Goal: Information Seeking & Learning: Learn about a topic

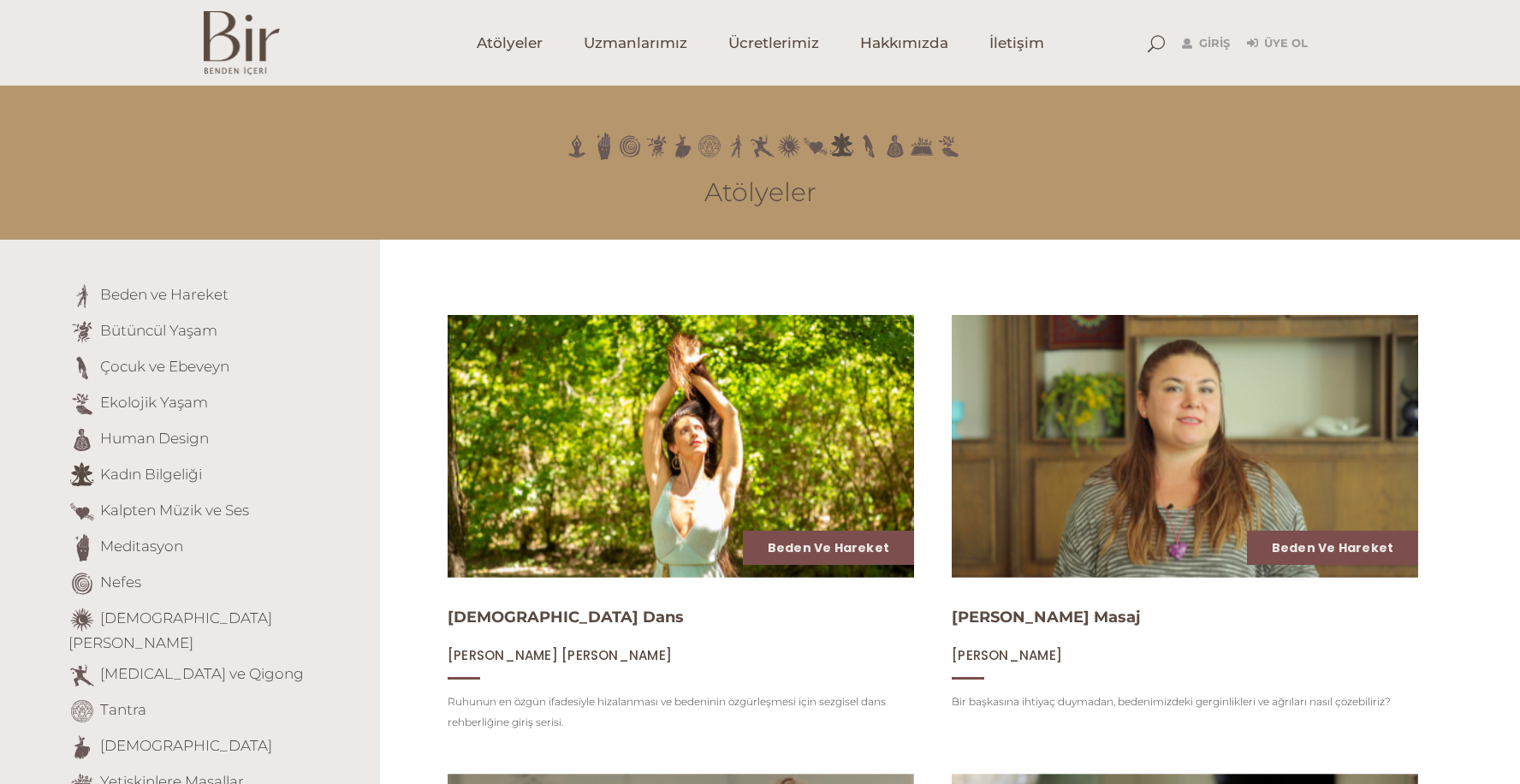
scroll to position [191, 0]
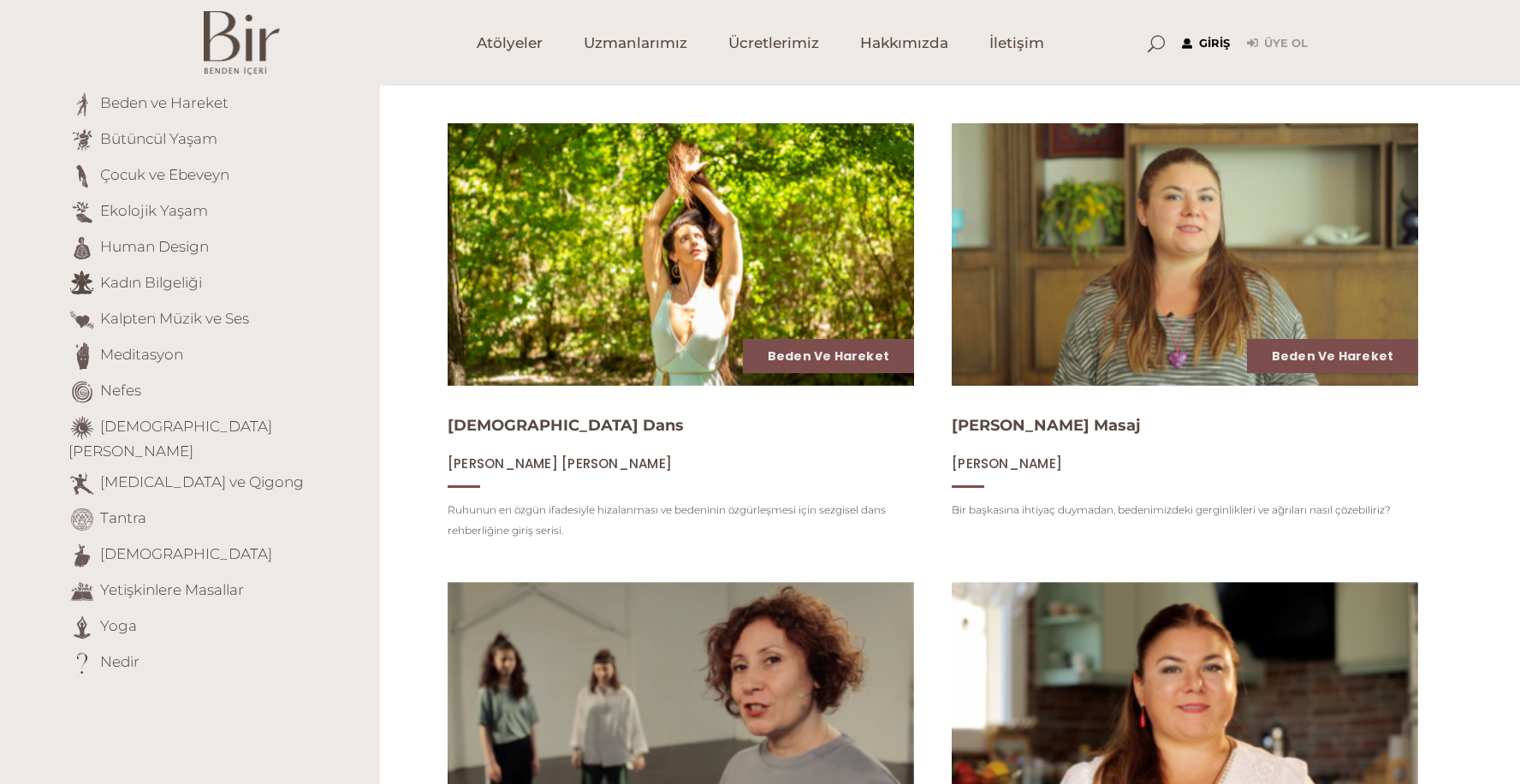
click at [1205, 40] on link "Giriş" at bounding box center [1206, 43] width 48 height 20
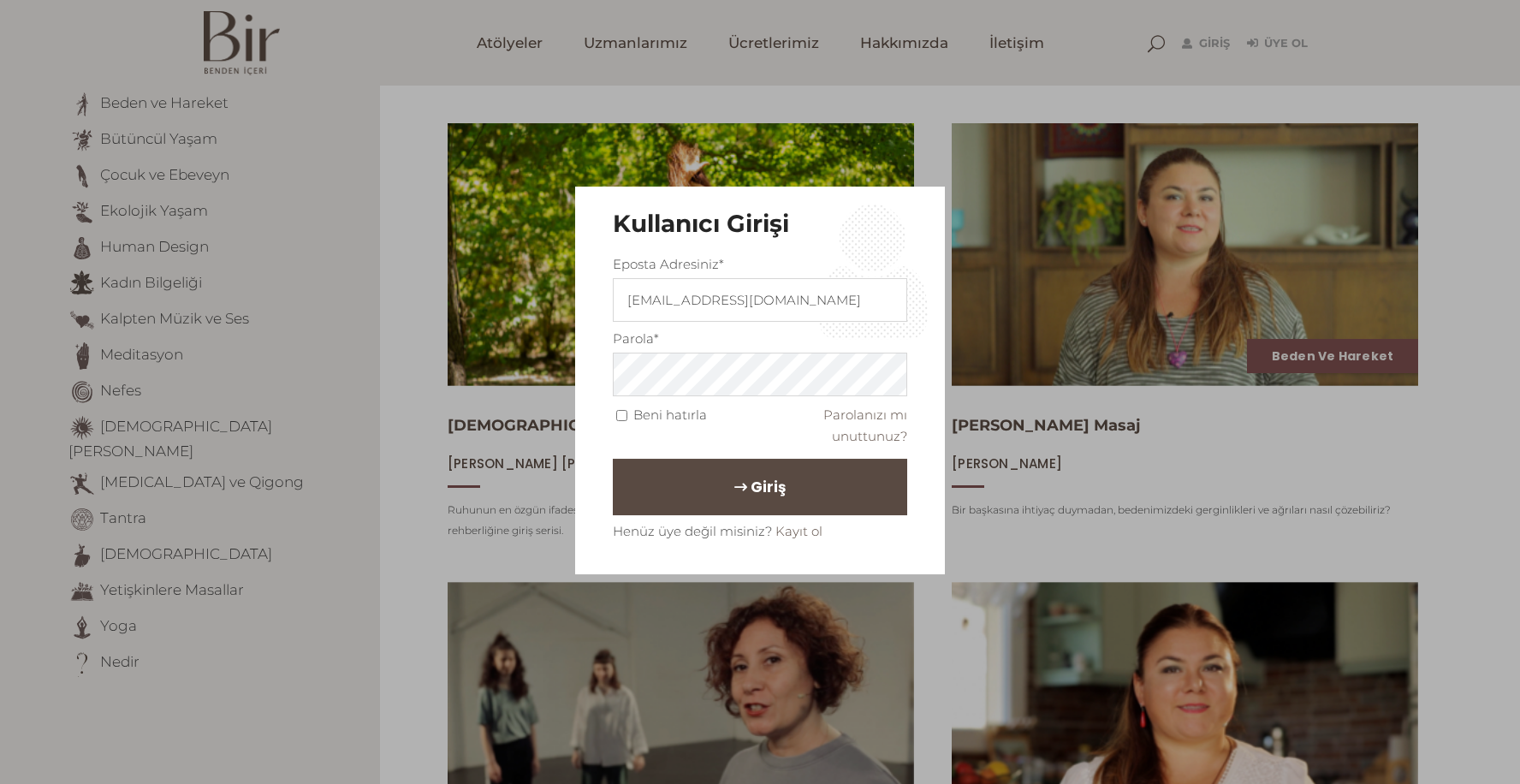
click at [753, 494] on span "Giriş" at bounding box center [768, 487] width 35 height 29
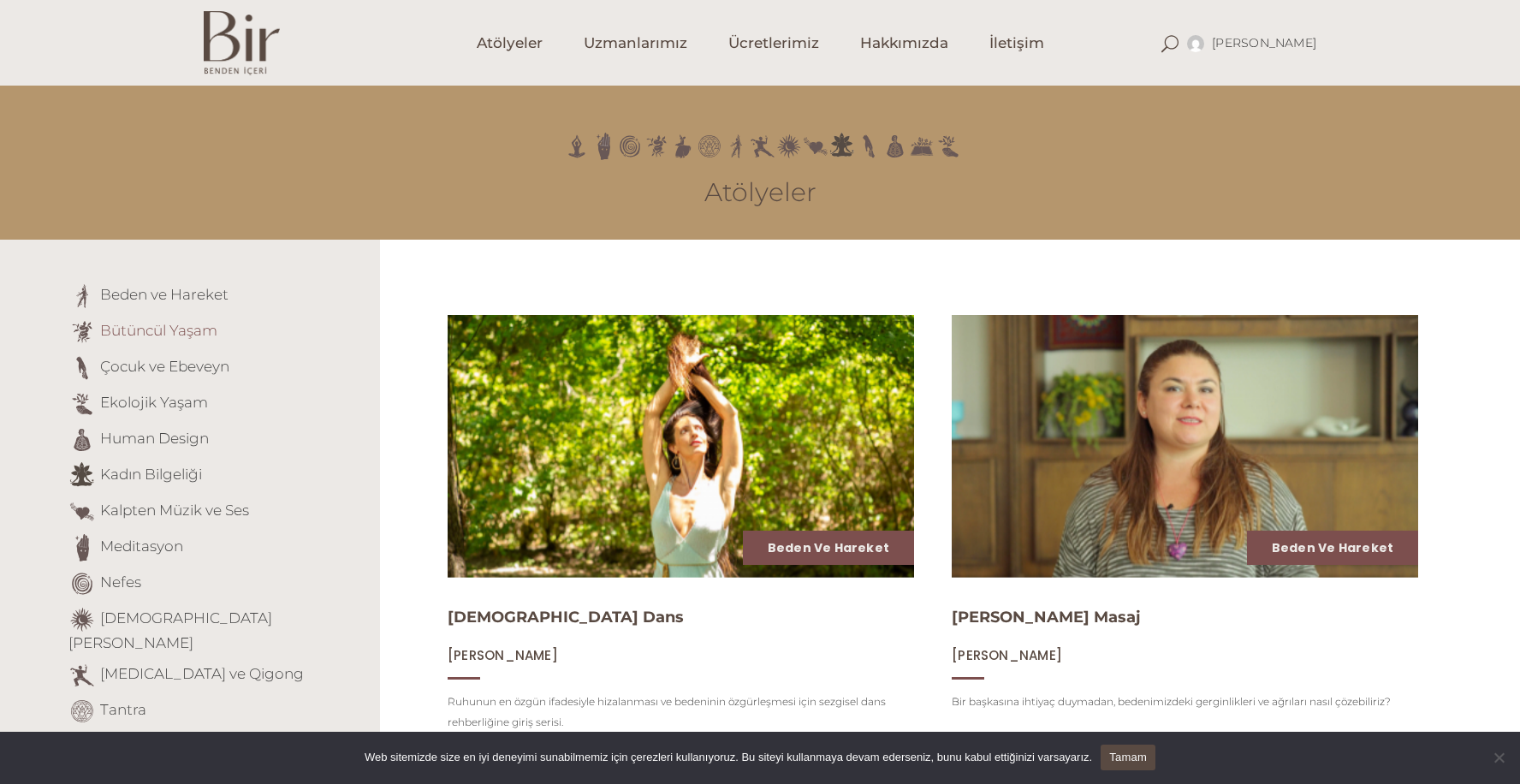
click at [176, 332] on link "Bütüncül Yaşam" at bounding box center [159, 330] width 117 height 17
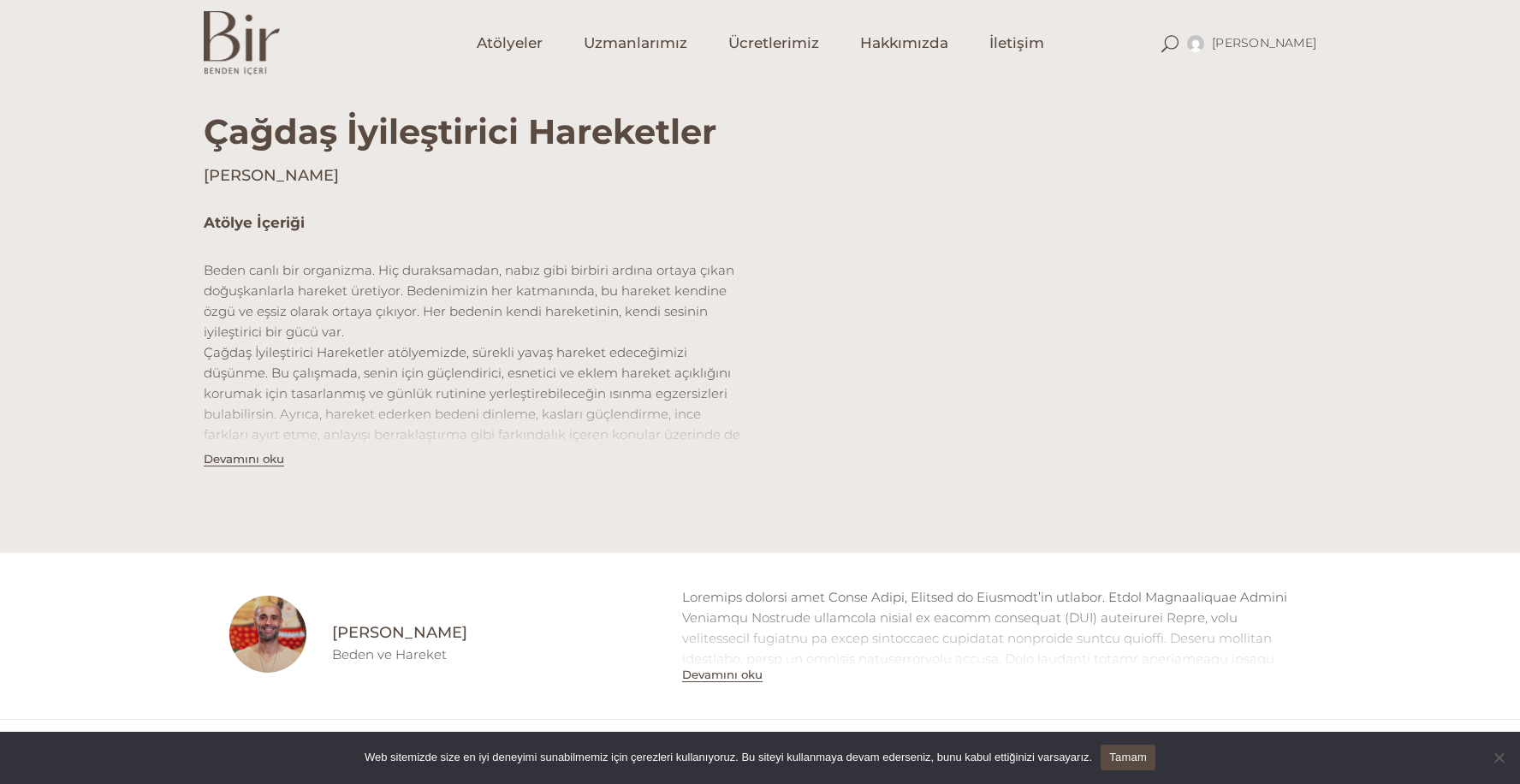
scroll to position [436, 0]
click at [257, 459] on button "Devamını oku" at bounding box center [243, 459] width 80 height 14
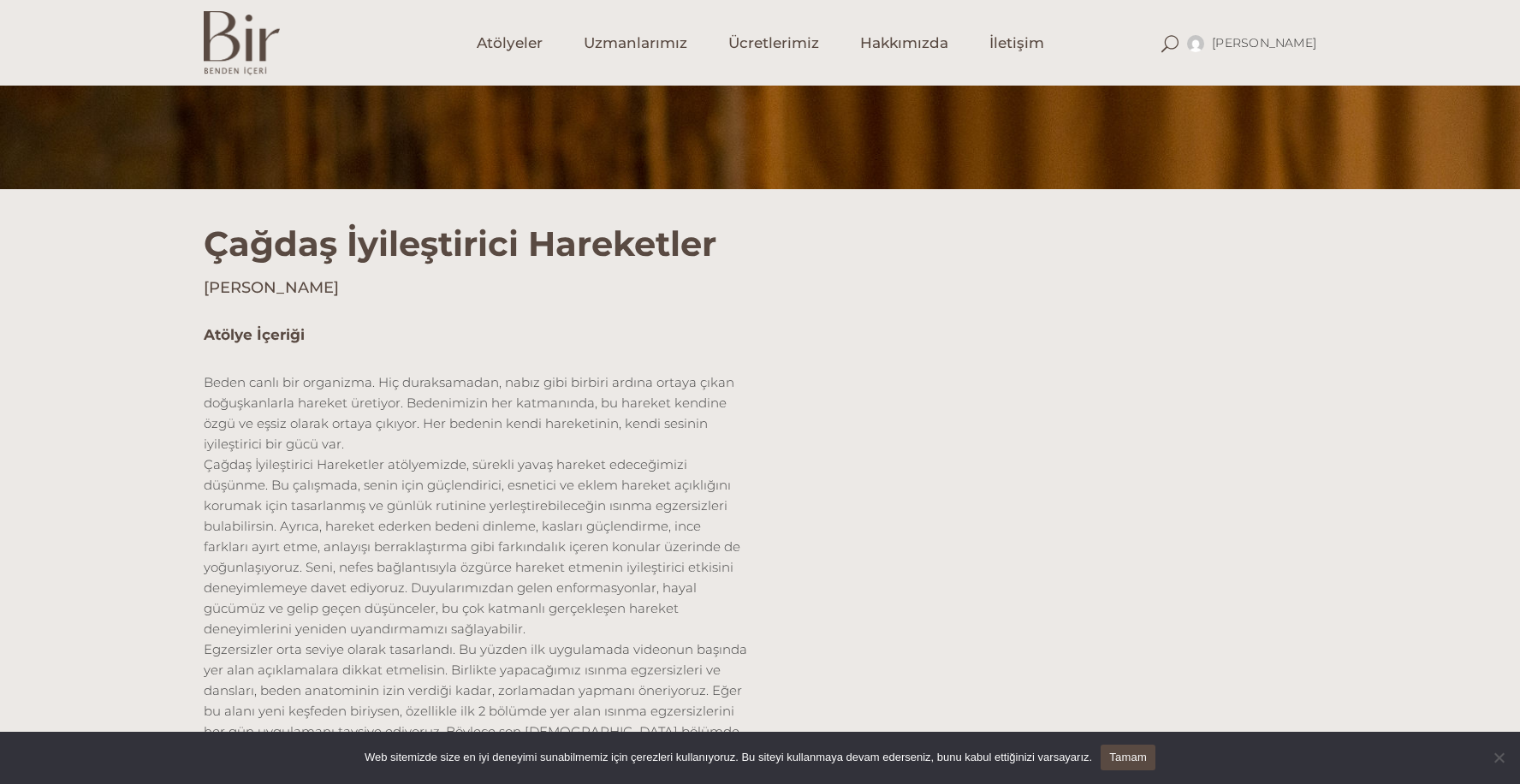
scroll to position [275, 0]
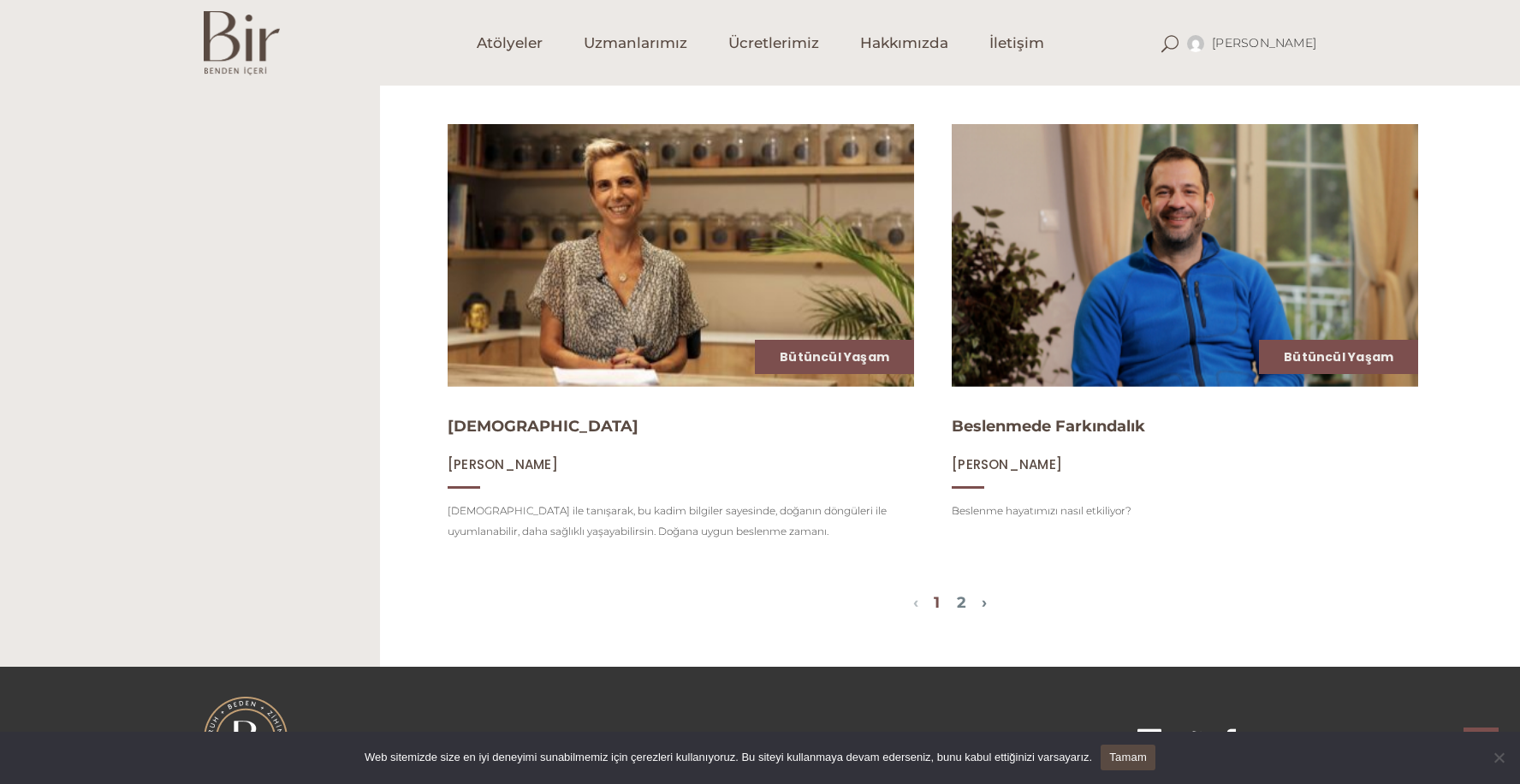
scroll to position [2053, 0]
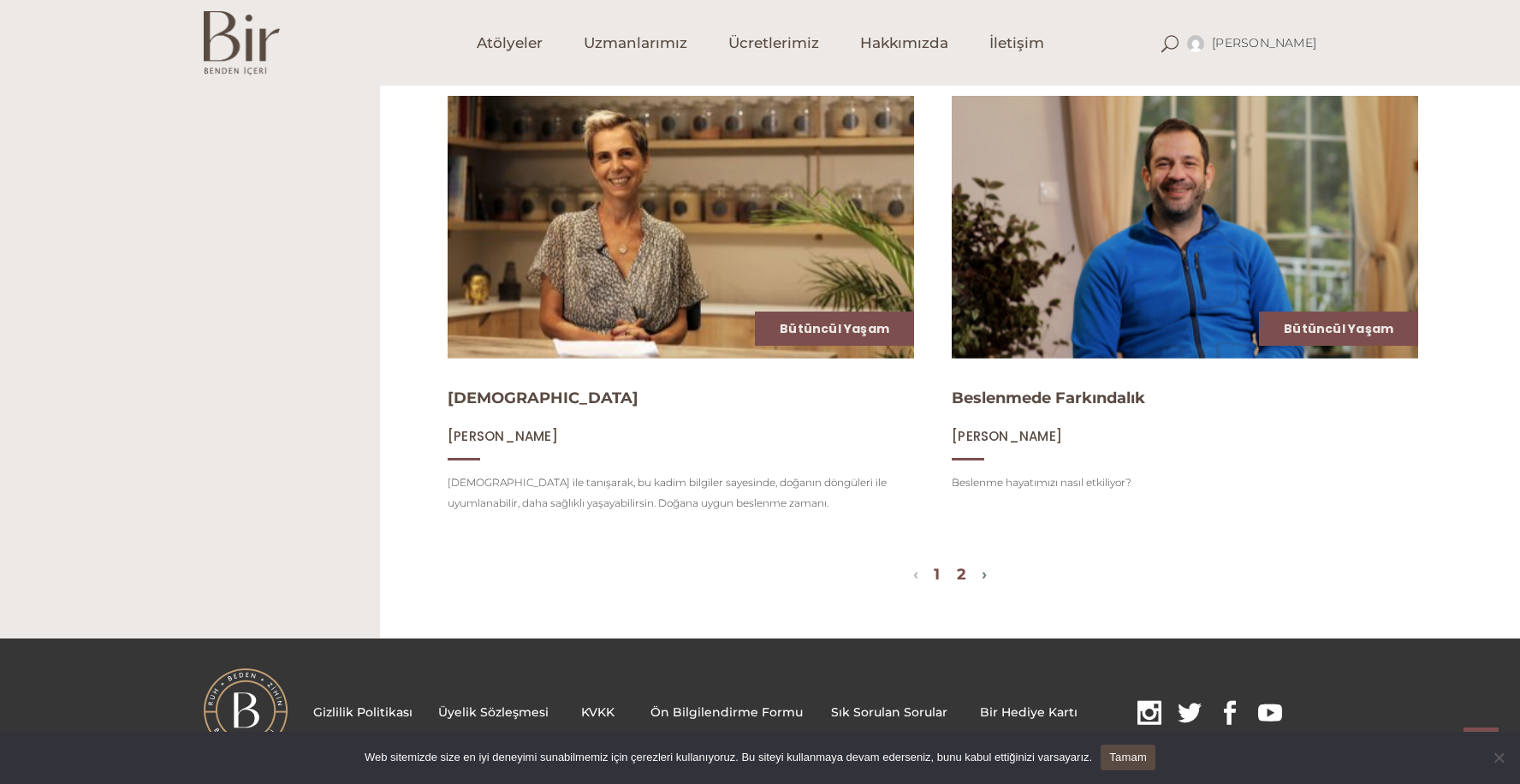
click at [962, 564] on link "2" at bounding box center [962, 573] width 10 height 19
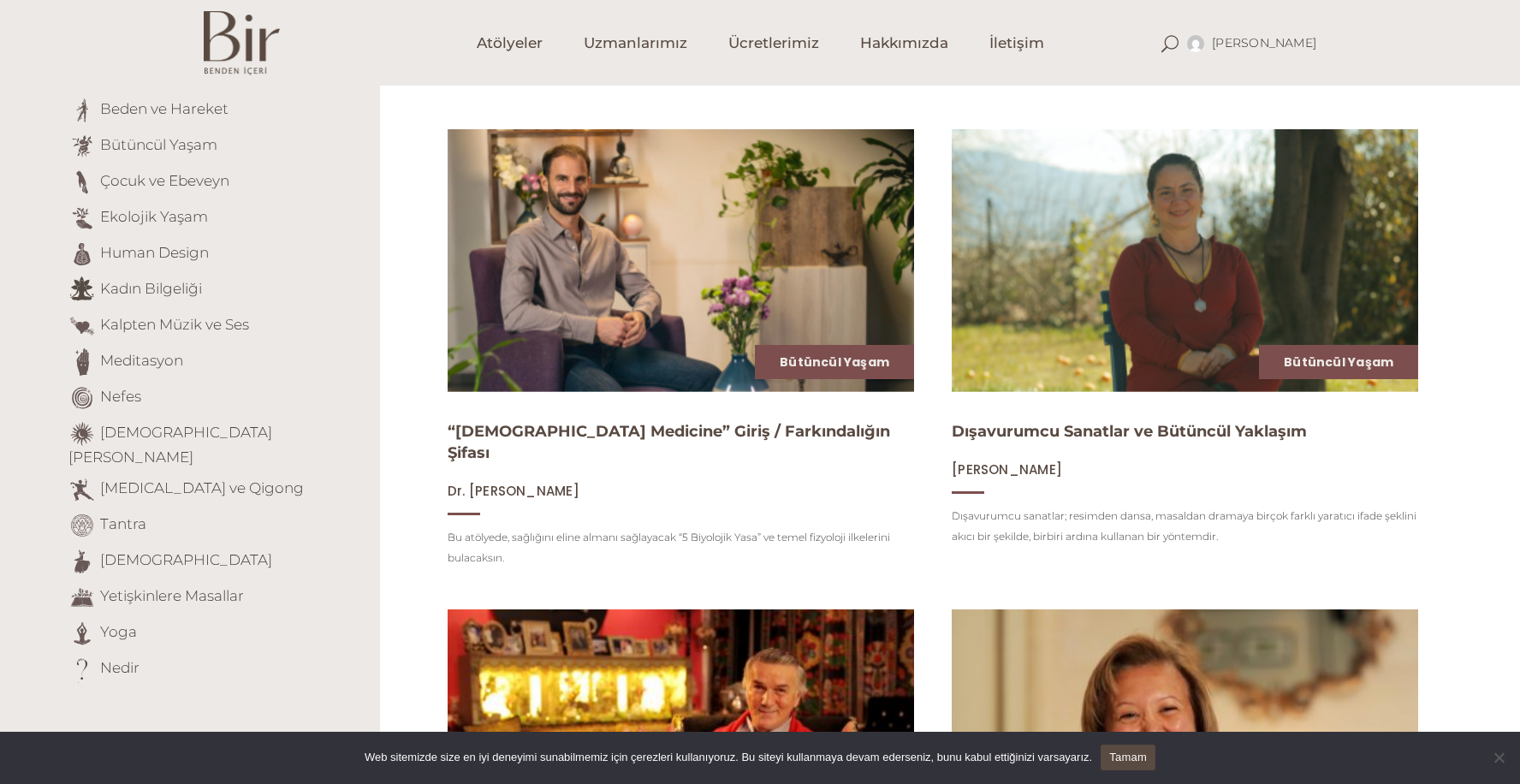
scroll to position [0, 0]
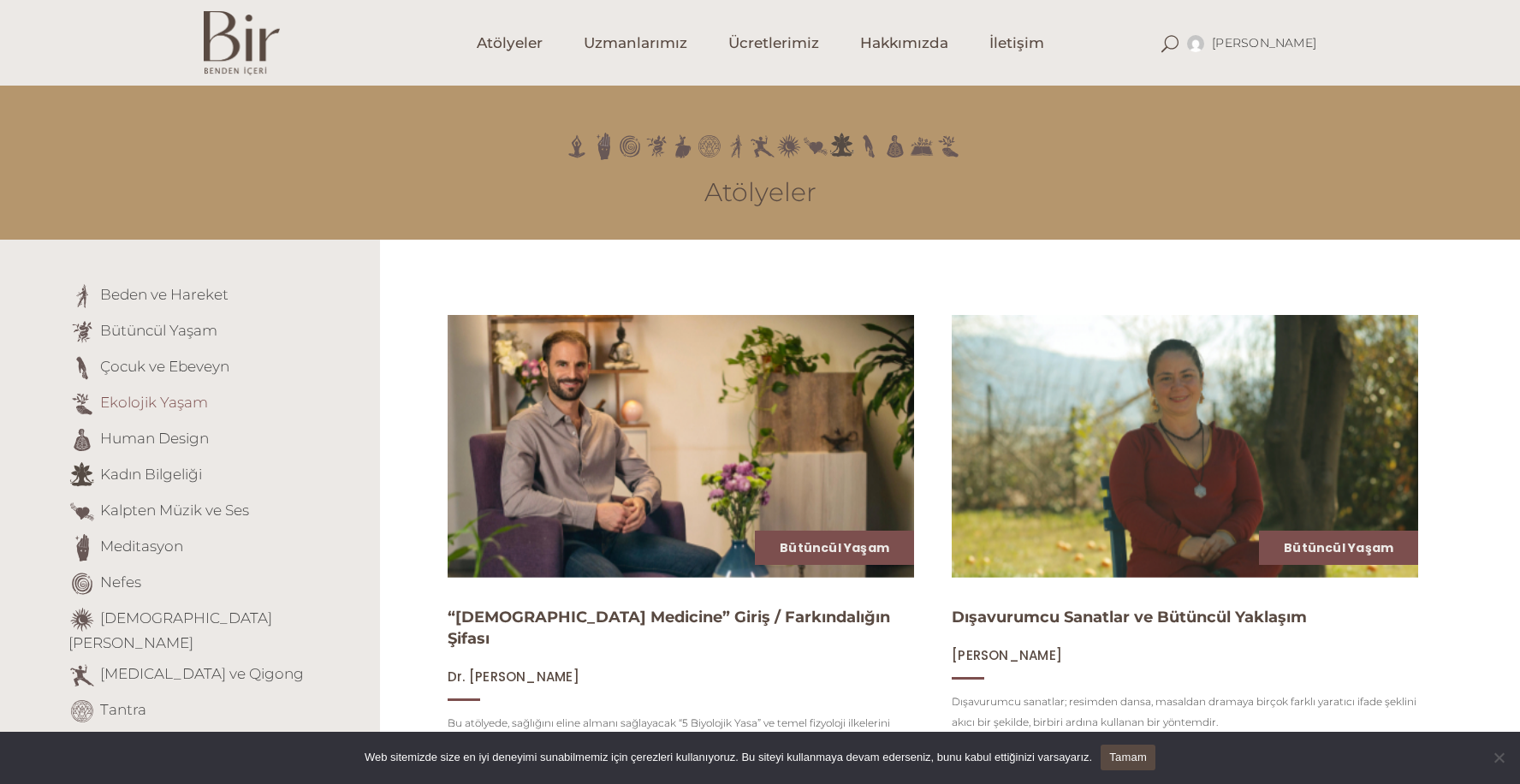
click at [161, 400] on link "Ekolojik Yaşam" at bounding box center [154, 401] width 108 height 17
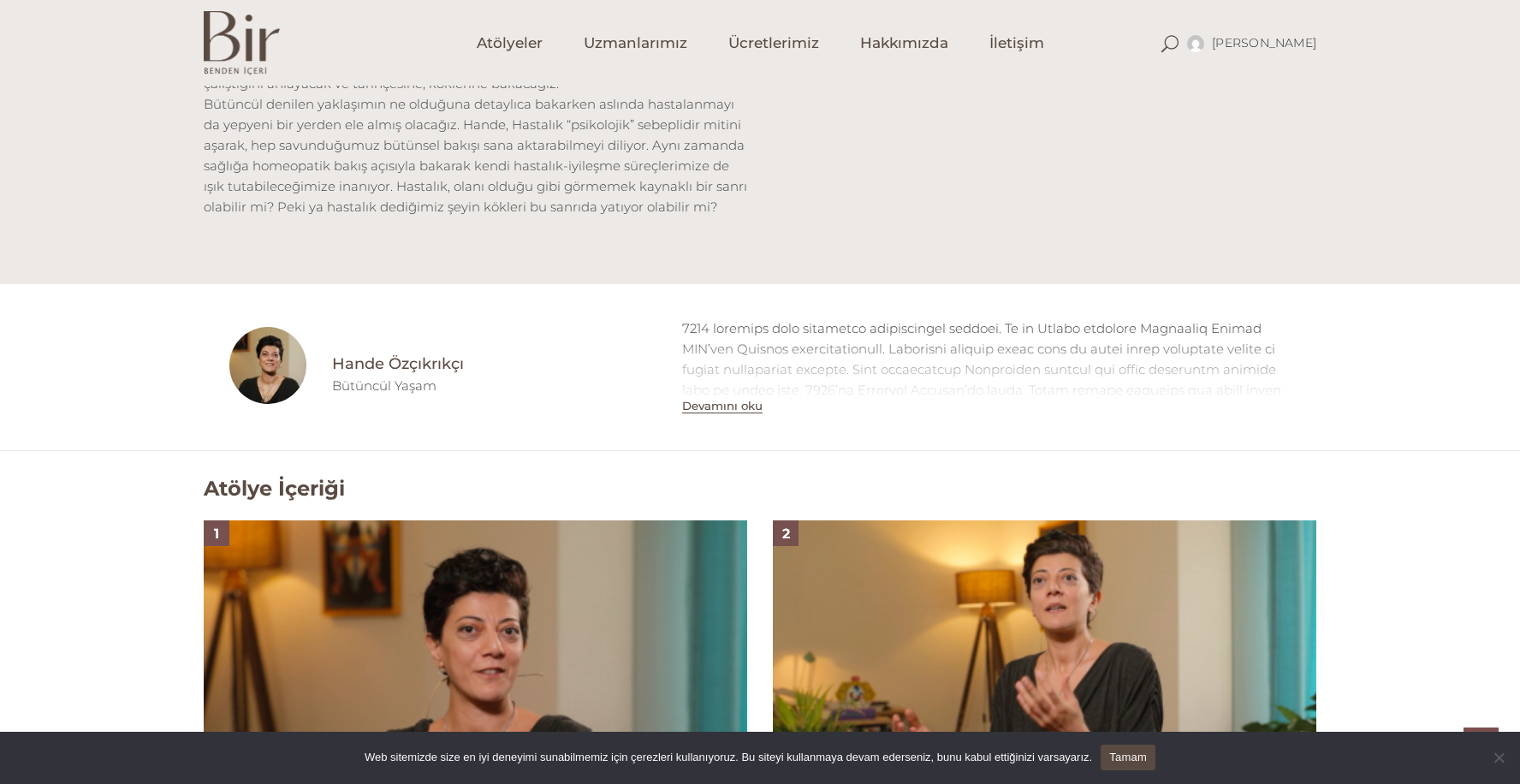
scroll to position [707, 0]
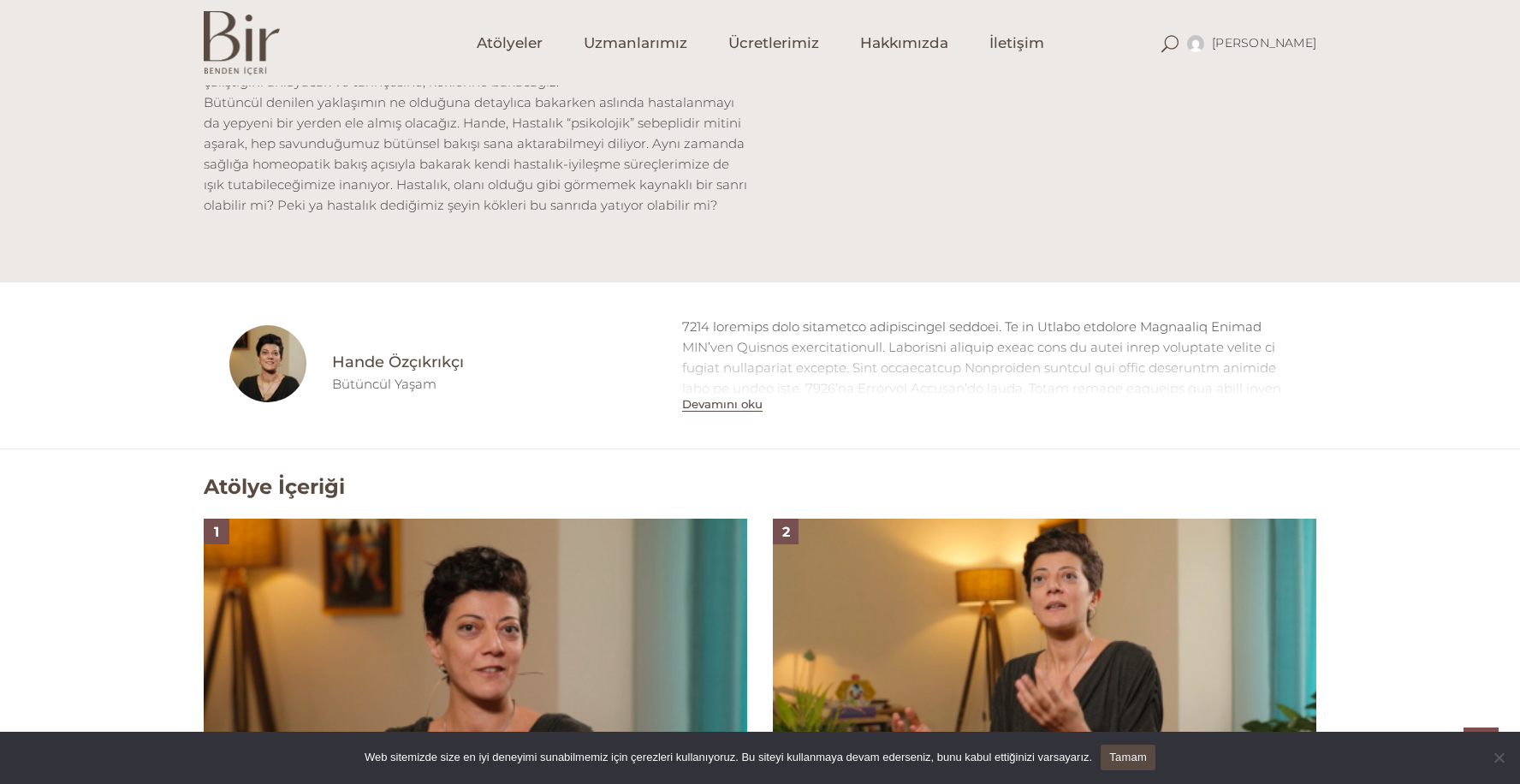
click at [708, 398] on button "Devamını oku" at bounding box center [722, 404] width 80 height 14
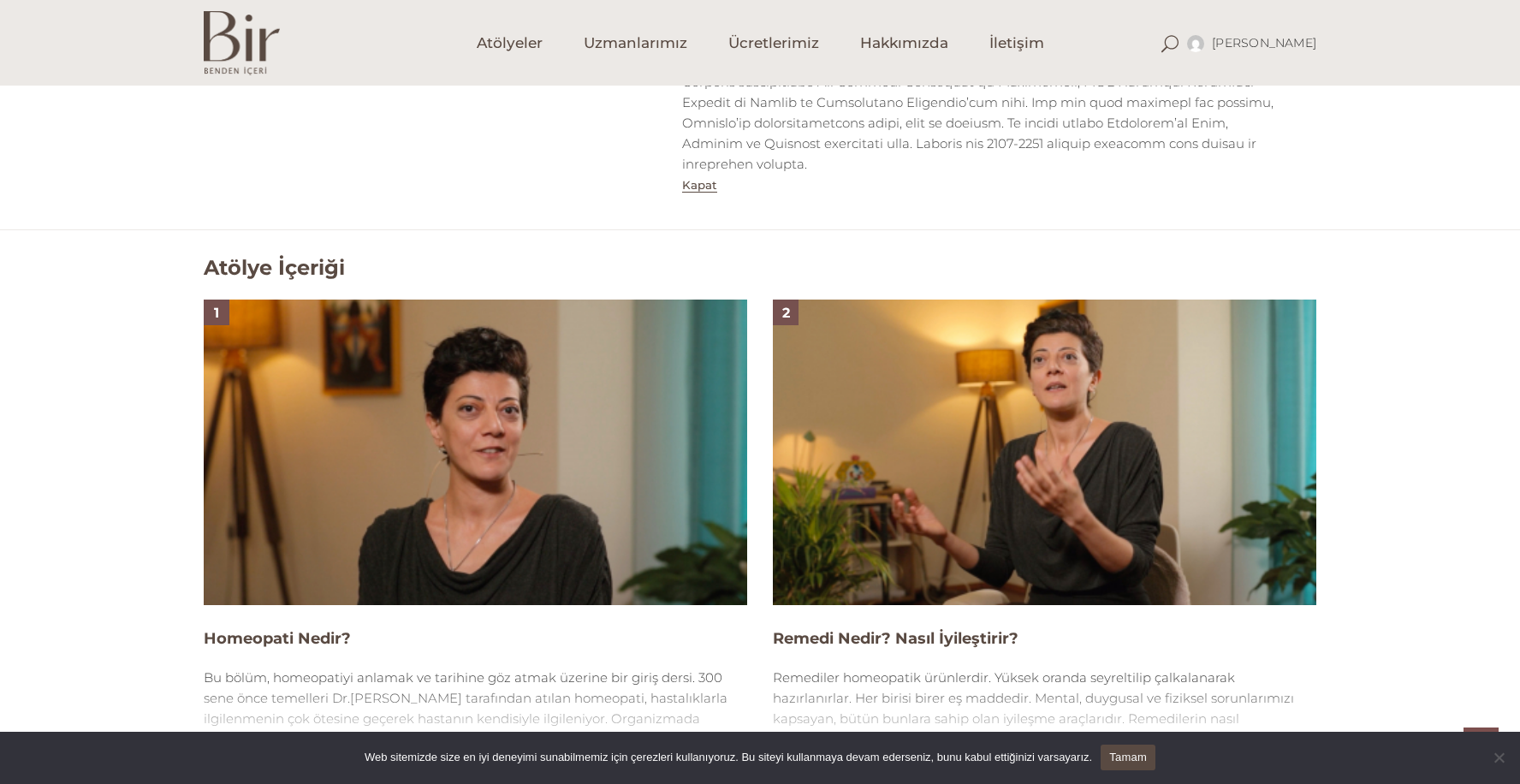
scroll to position [1080, 0]
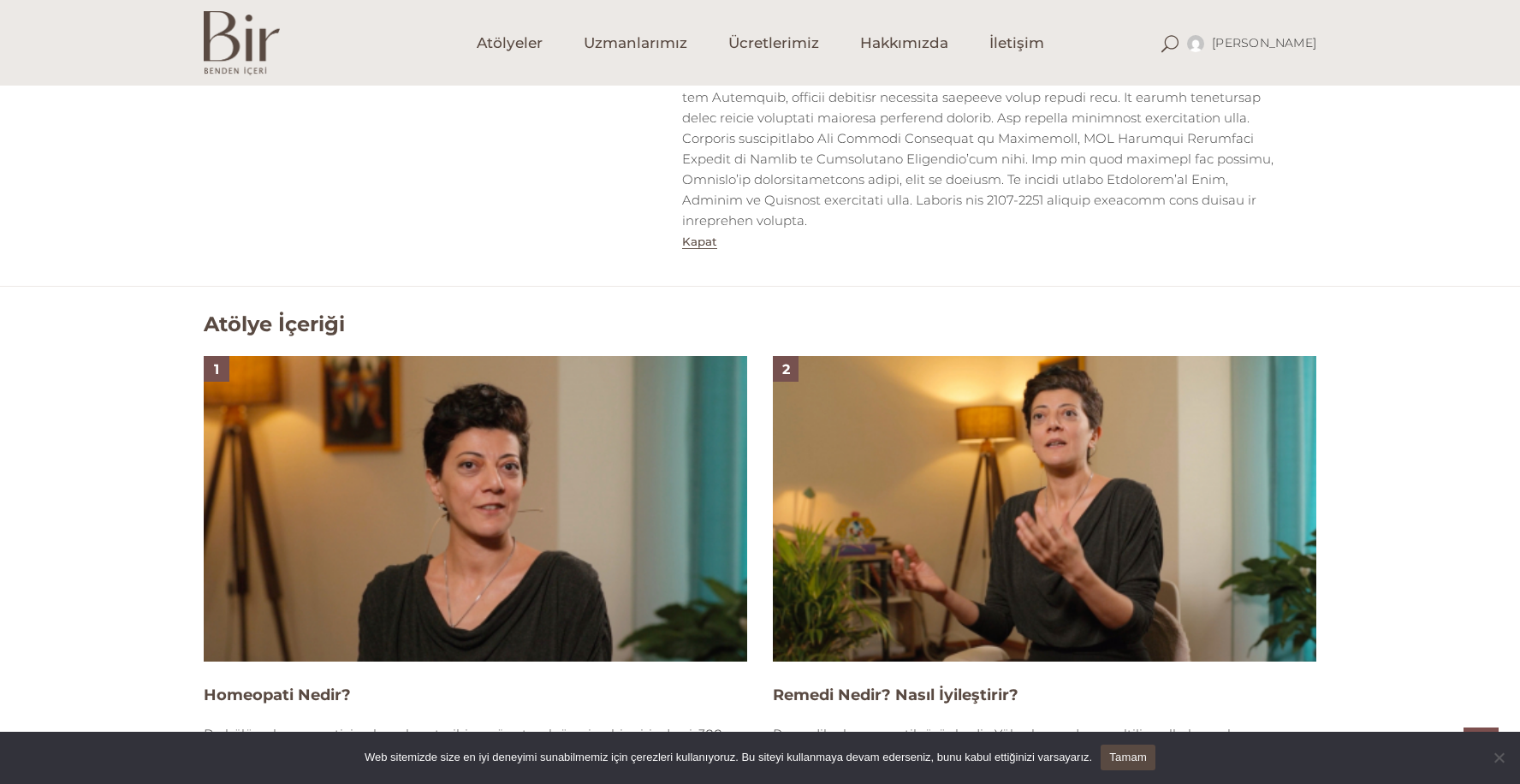
click at [441, 506] on img at bounding box center [475, 509] width 543 height 305
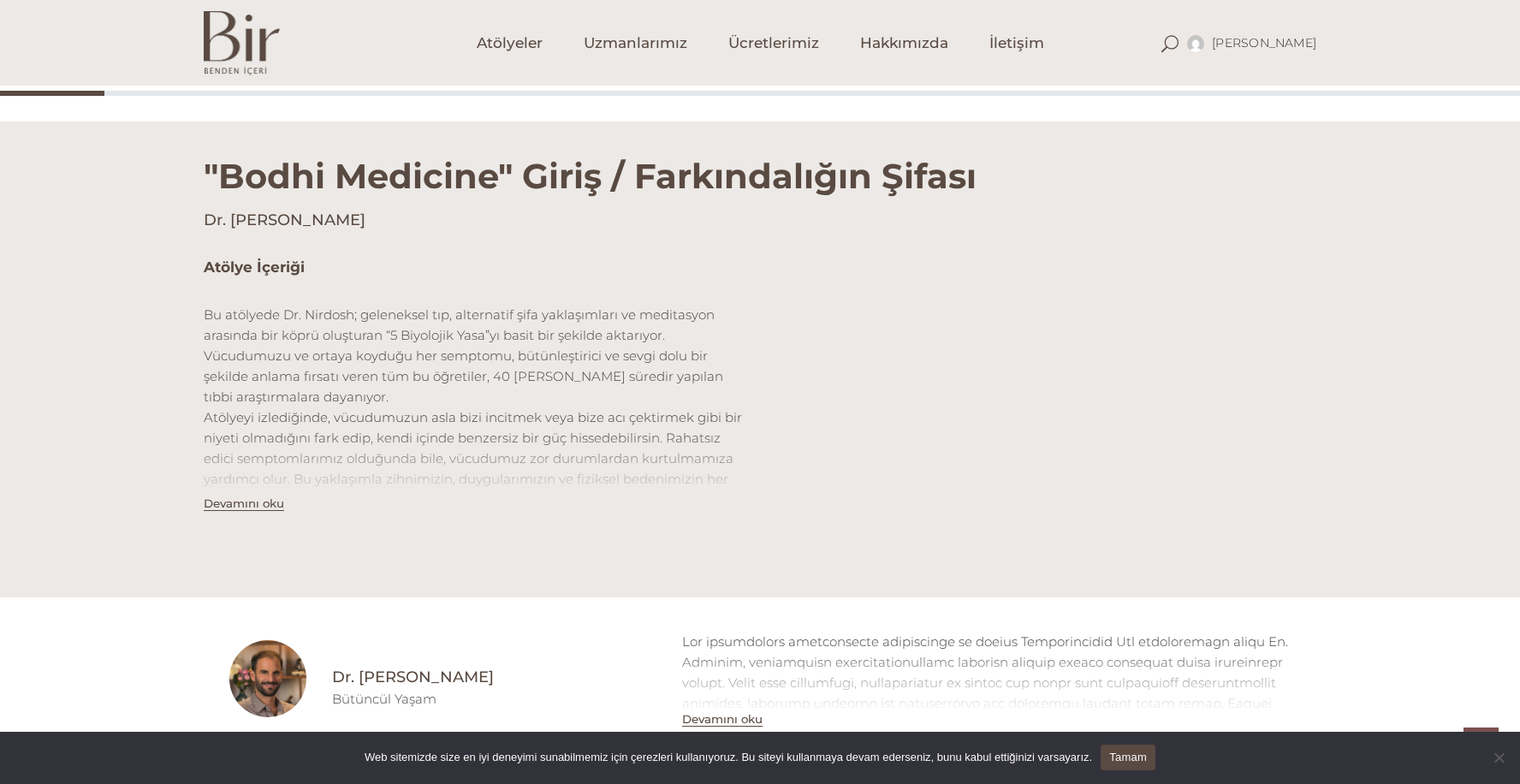
scroll to position [482, 0]
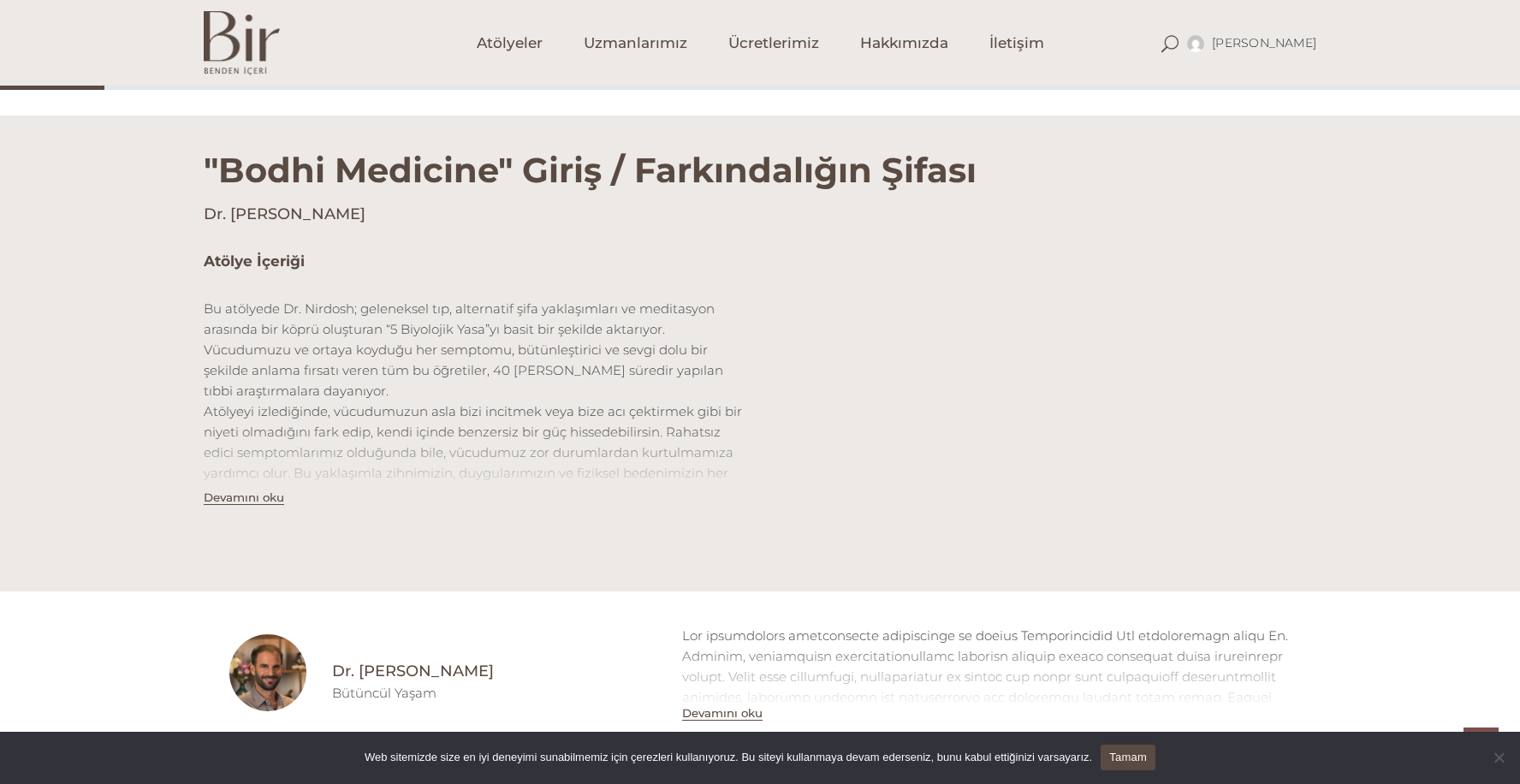
click at [262, 498] on button "Devamını oku" at bounding box center [243, 497] width 80 height 14
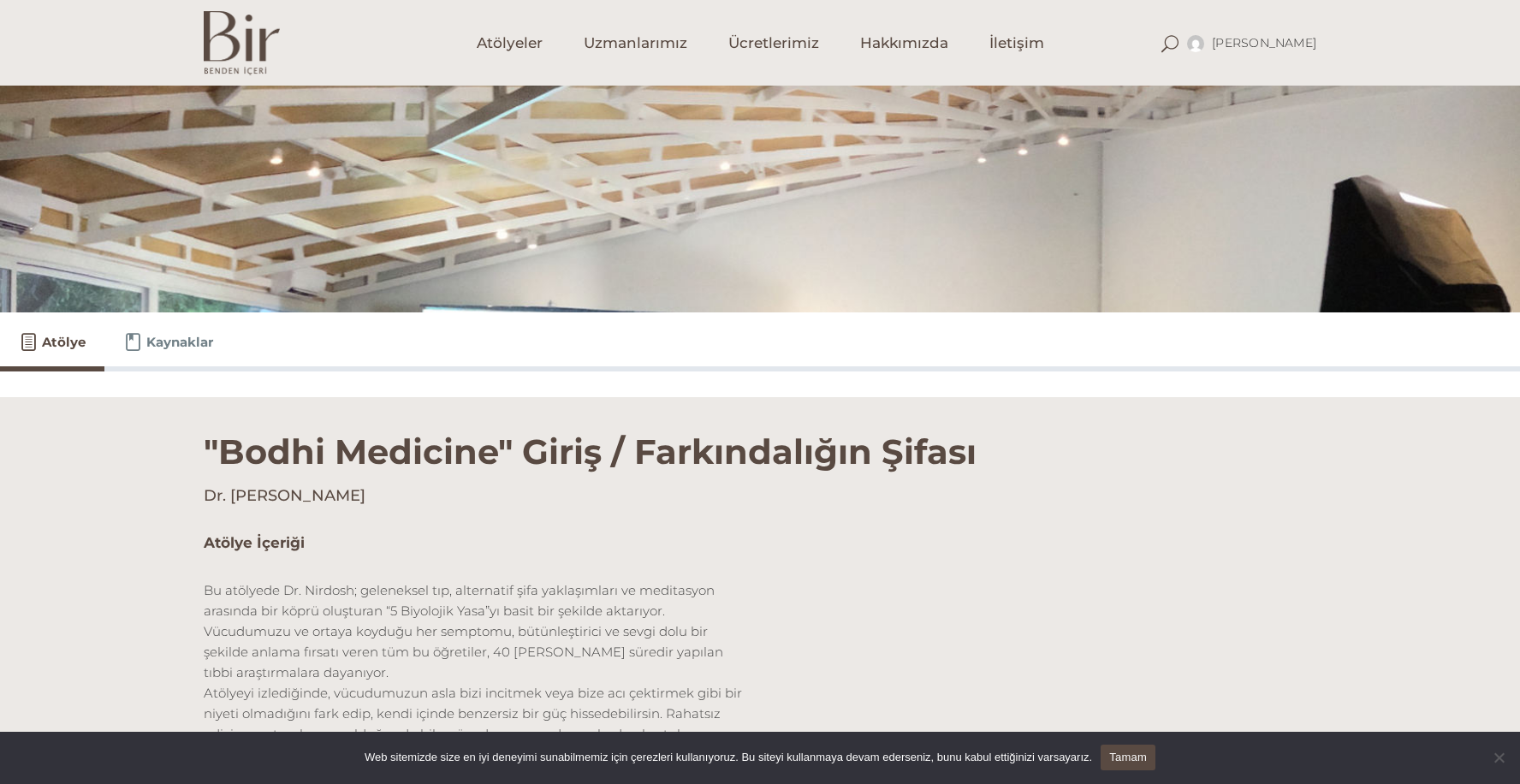
scroll to position [187, 0]
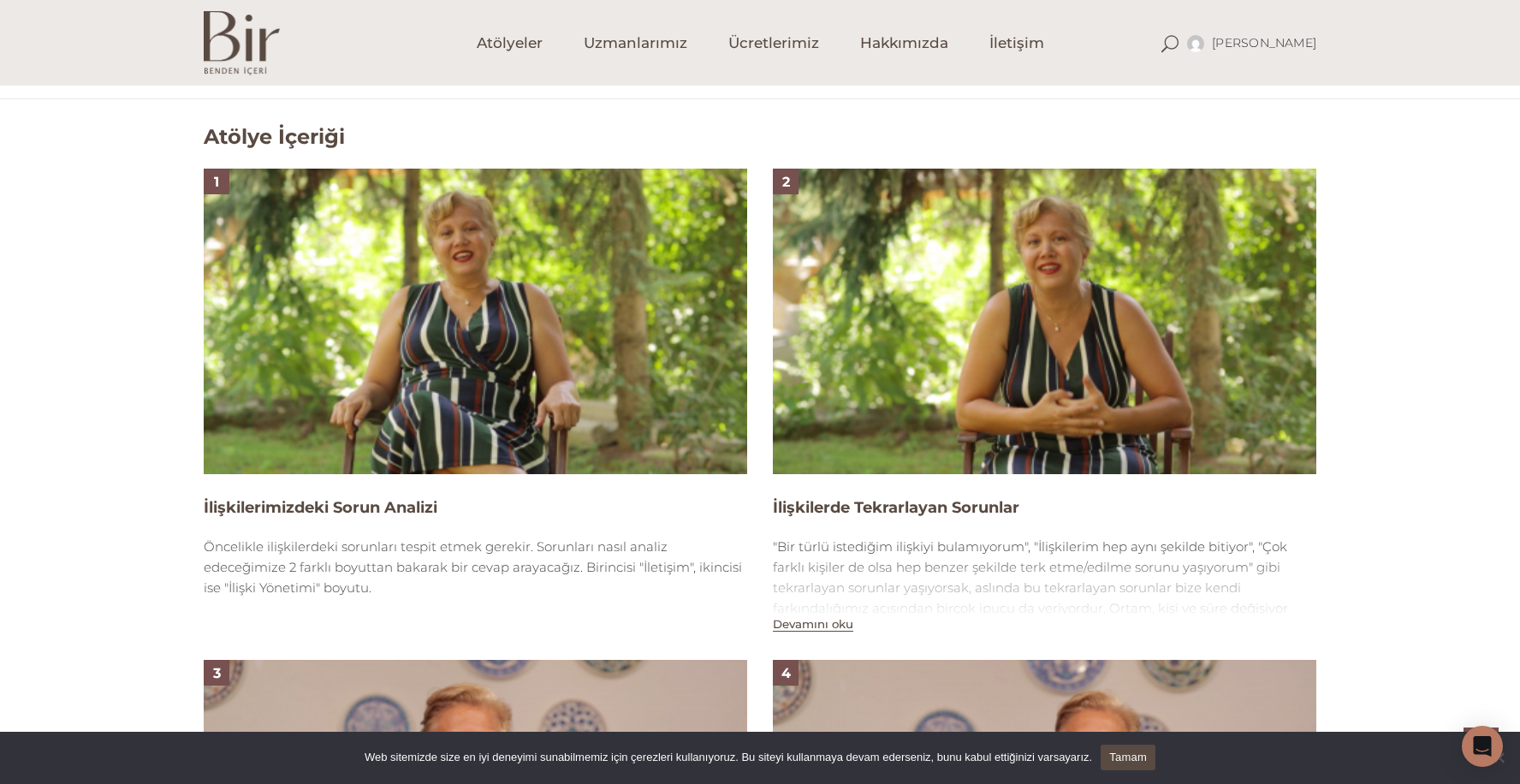
scroll to position [1050, 0]
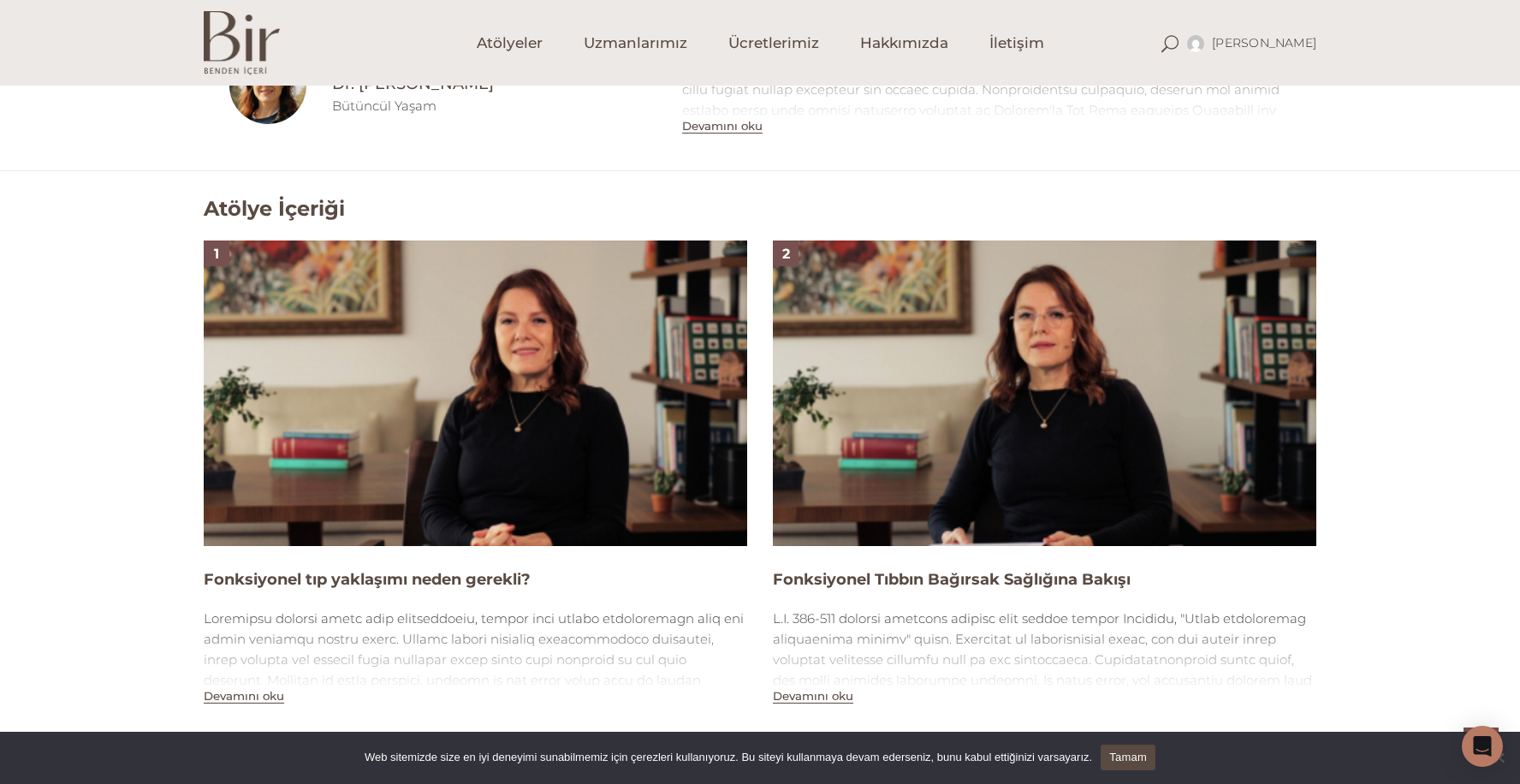
scroll to position [1146, 0]
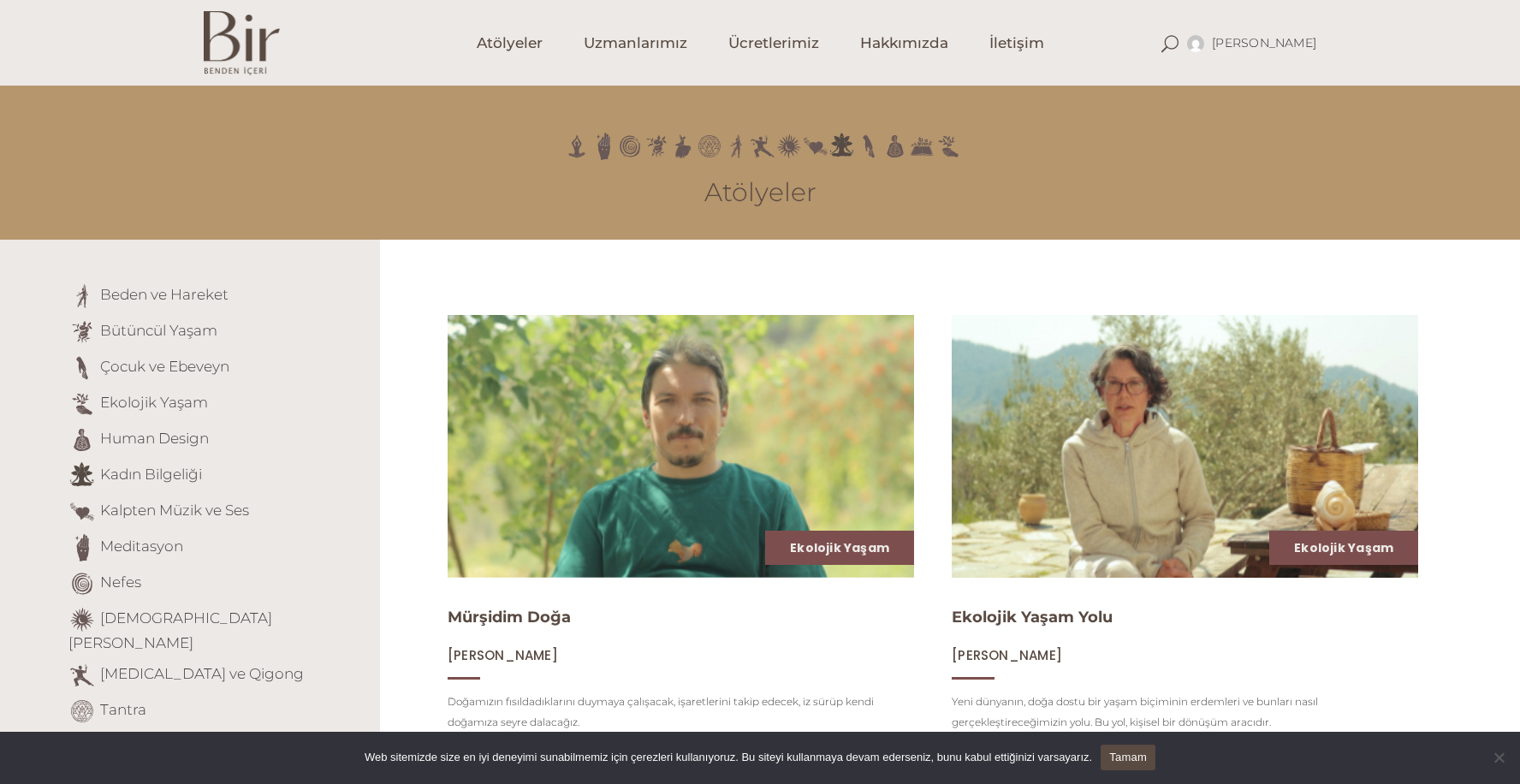
click at [1039, 487] on img at bounding box center [1185, 445] width 480 height 271
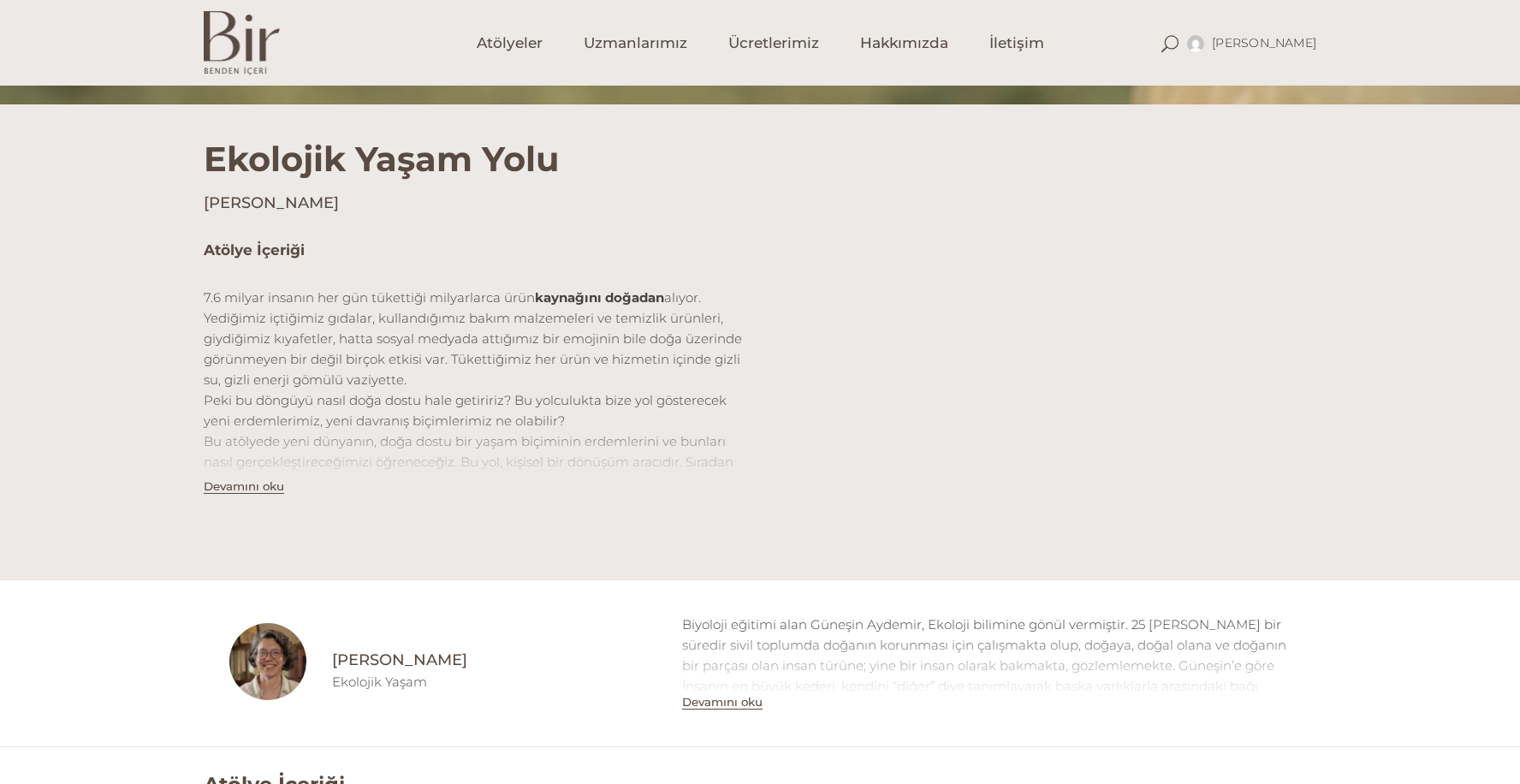
scroll to position [410, 0]
click at [255, 479] on button "Devamını oku" at bounding box center [243, 485] width 80 height 14
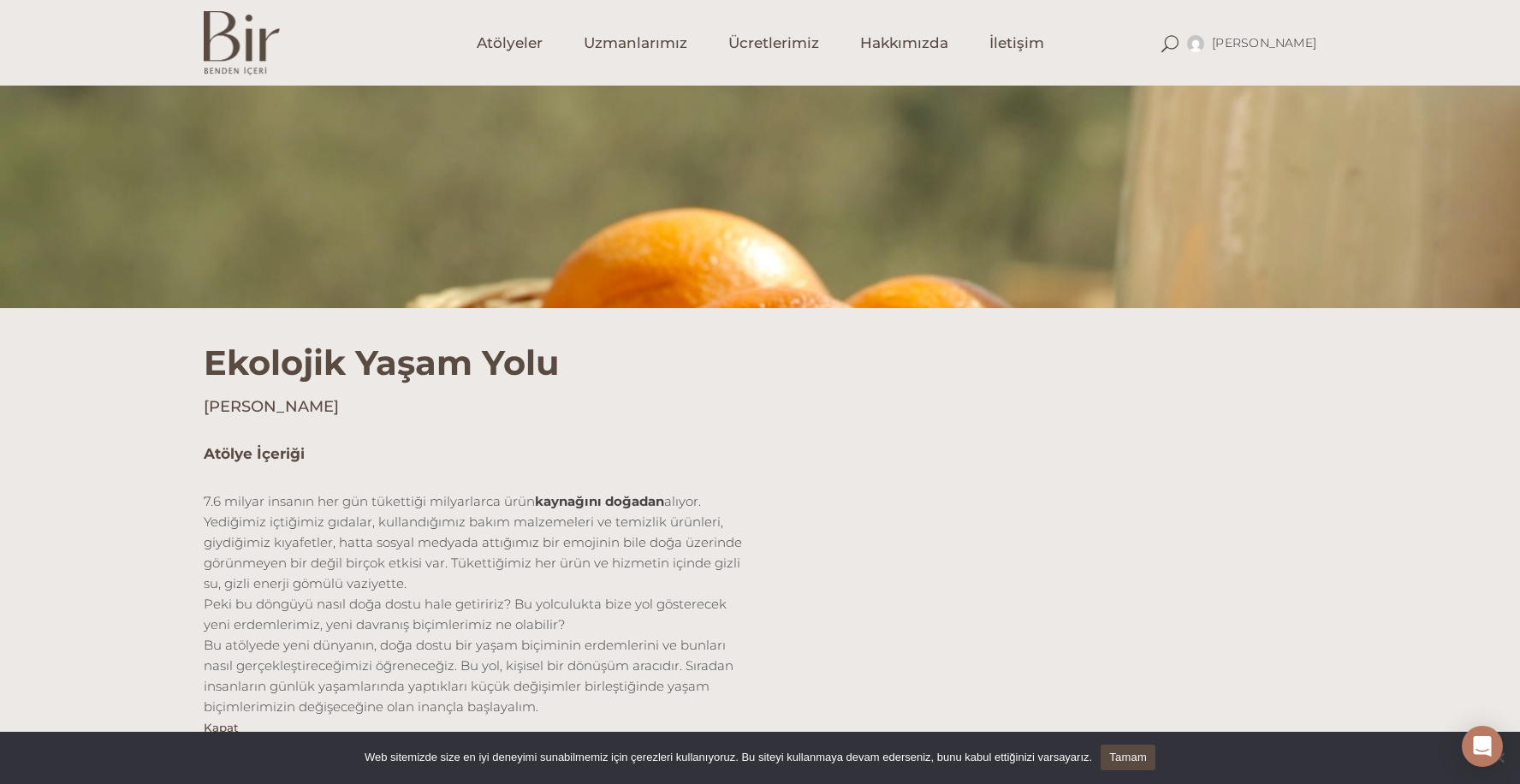
scroll to position [0, 0]
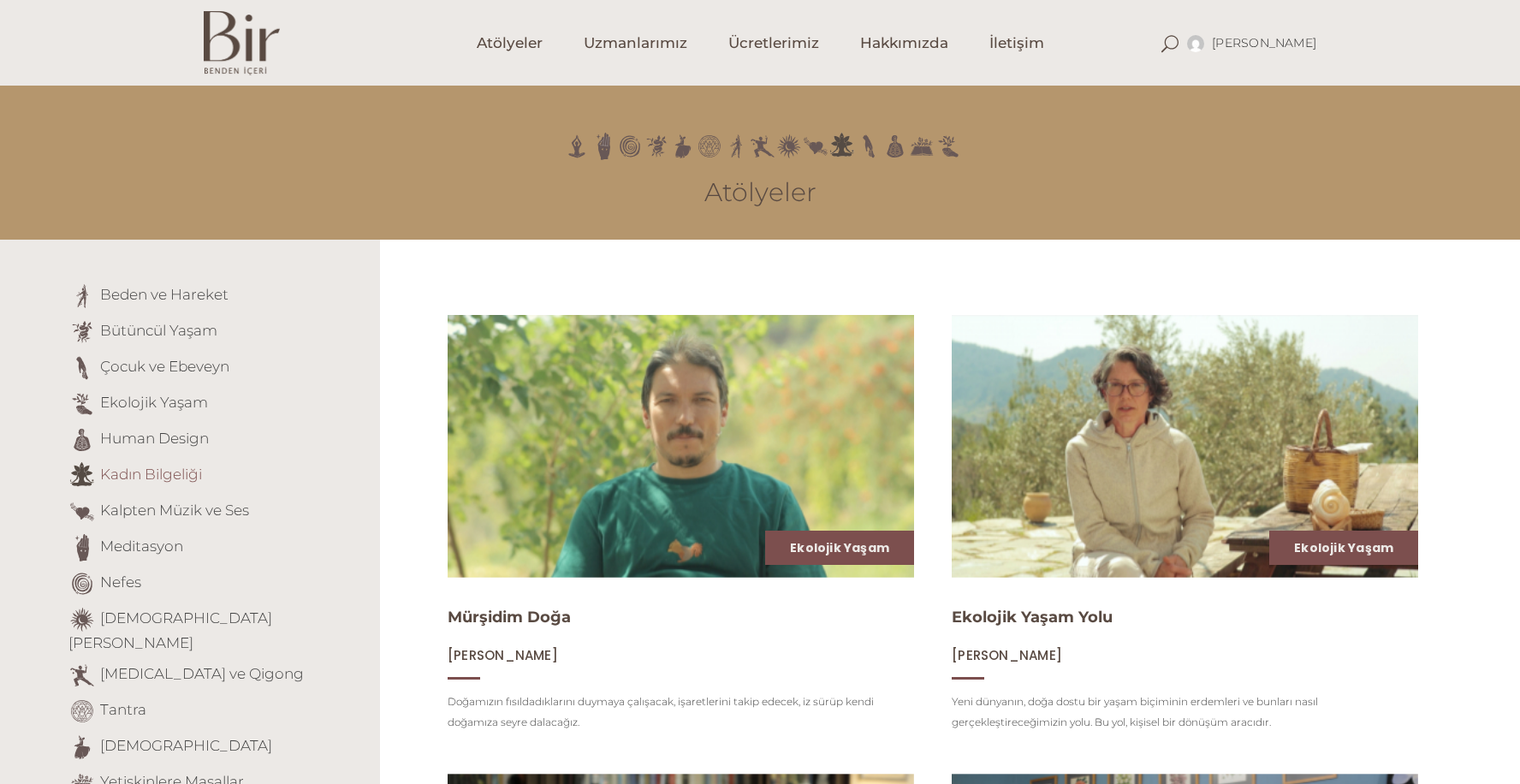
click at [178, 466] on link "Kadın Bilgeliği" at bounding box center [151, 474] width 101 height 17
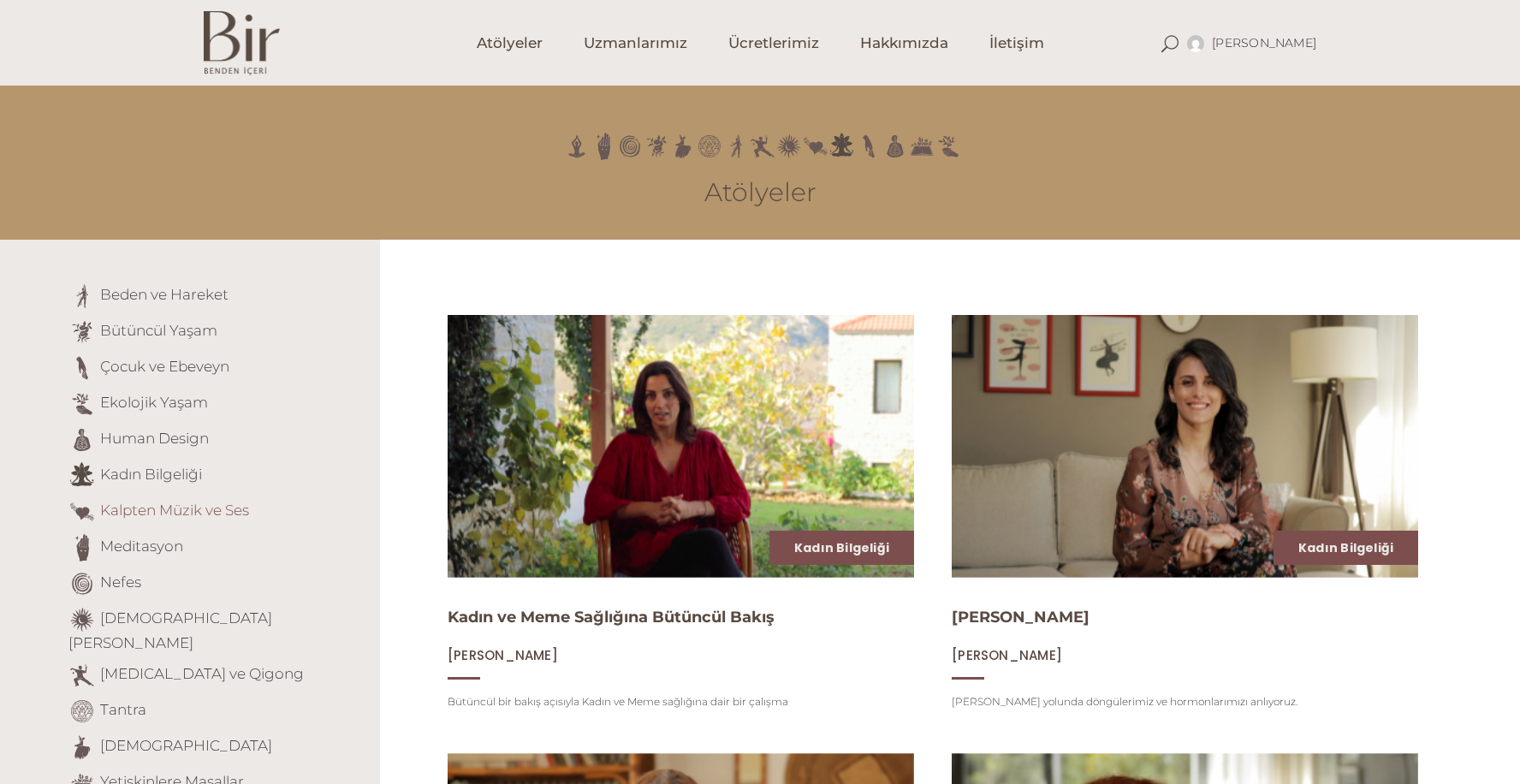
click at [205, 505] on link "Kalpten Müzik ve Ses" at bounding box center [175, 510] width 149 height 17
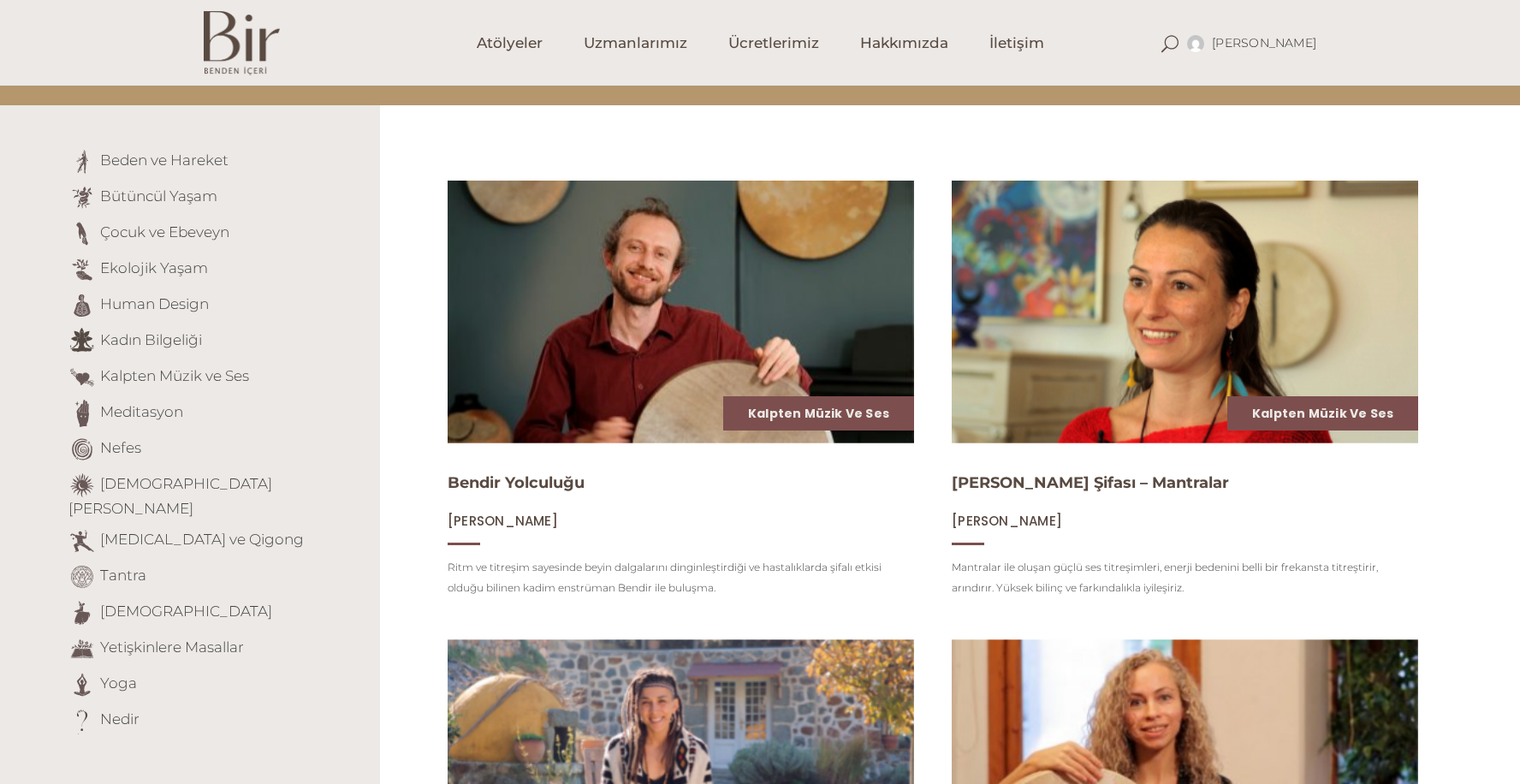
scroll to position [135, 0]
click at [133, 412] on link "Meditasyon" at bounding box center [142, 410] width 83 height 17
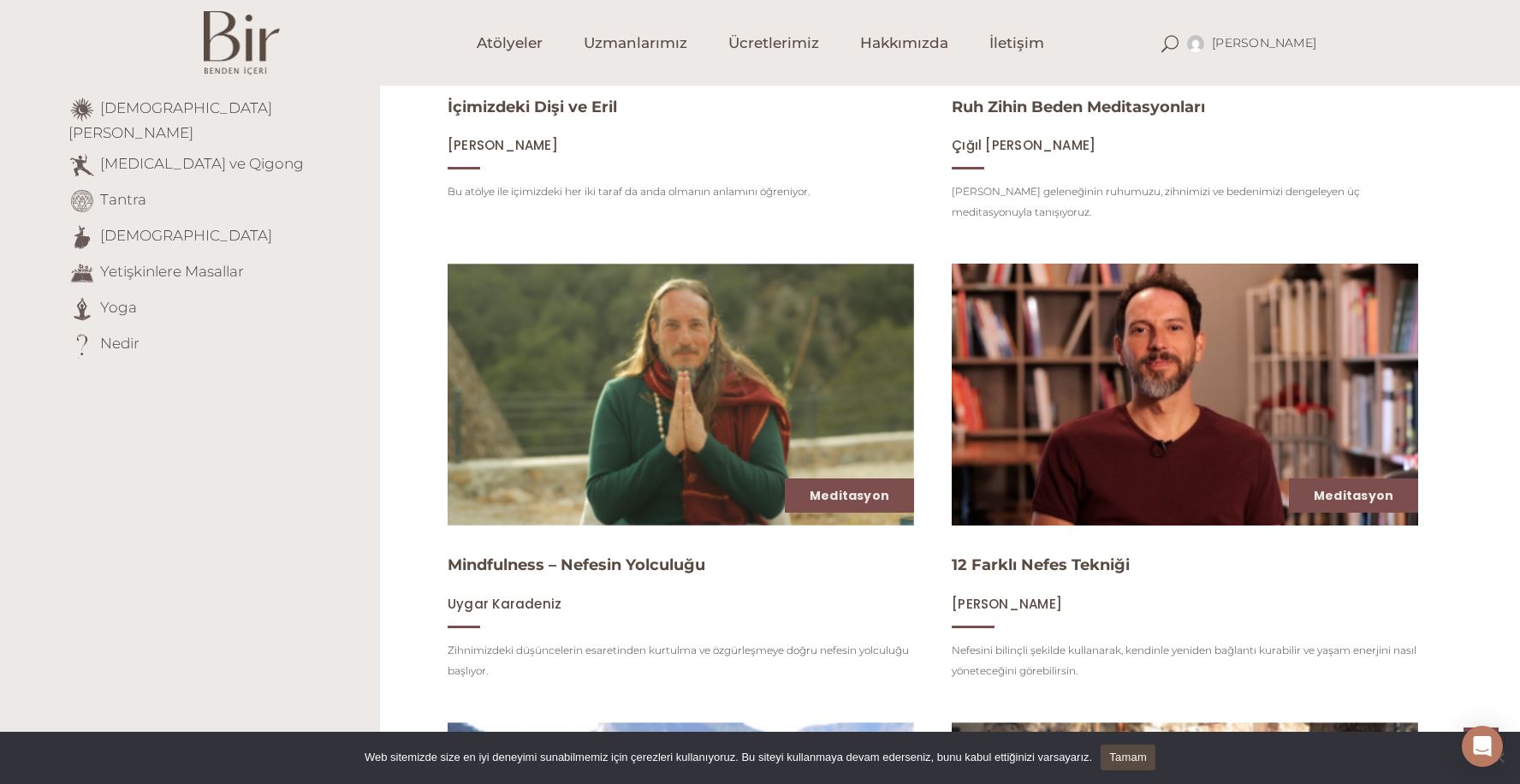
scroll to position [508, 0]
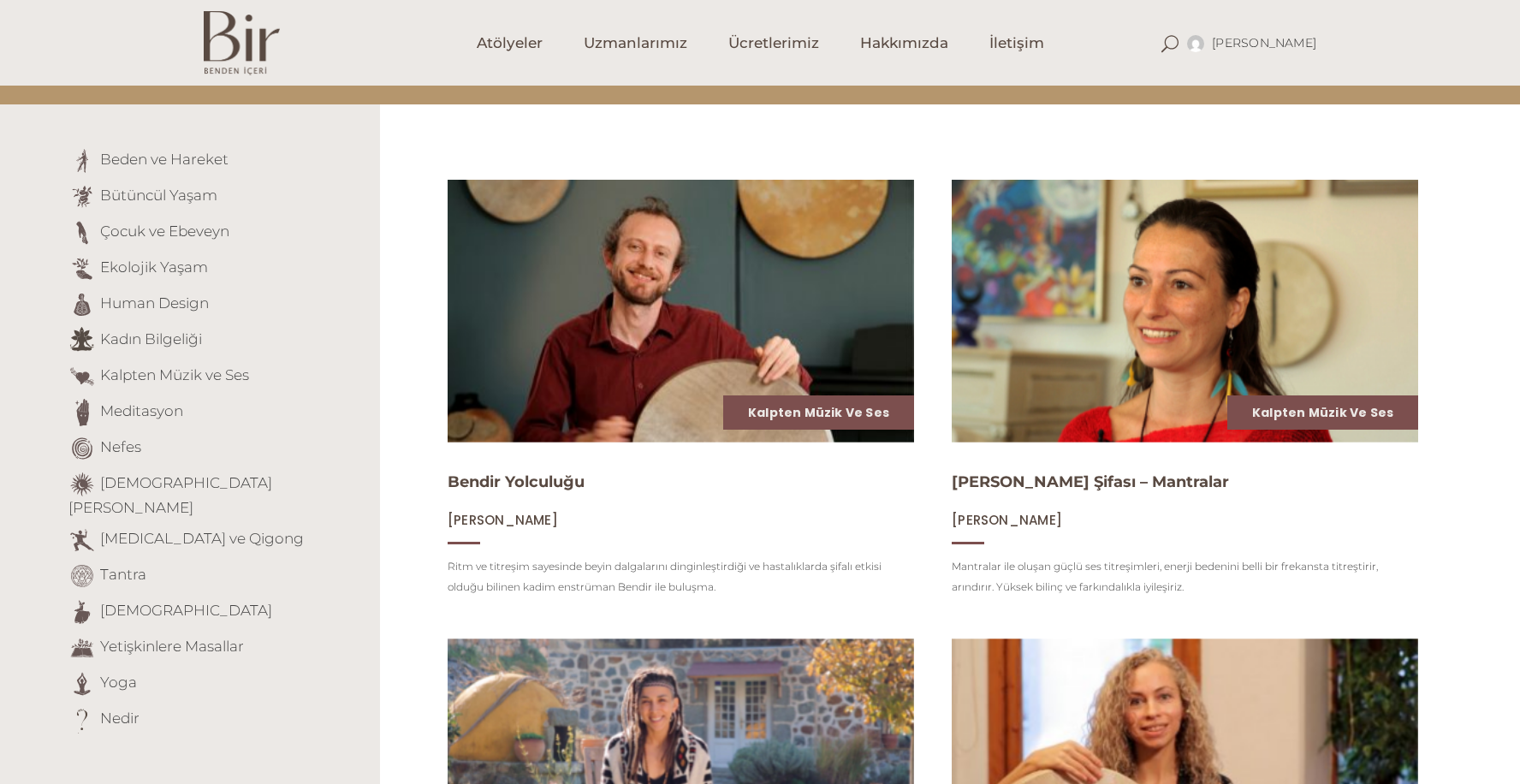
scroll to position [135, 0]
click at [132, 441] on link "Nefes" at bounding box center [121, 446] width 41 height 17
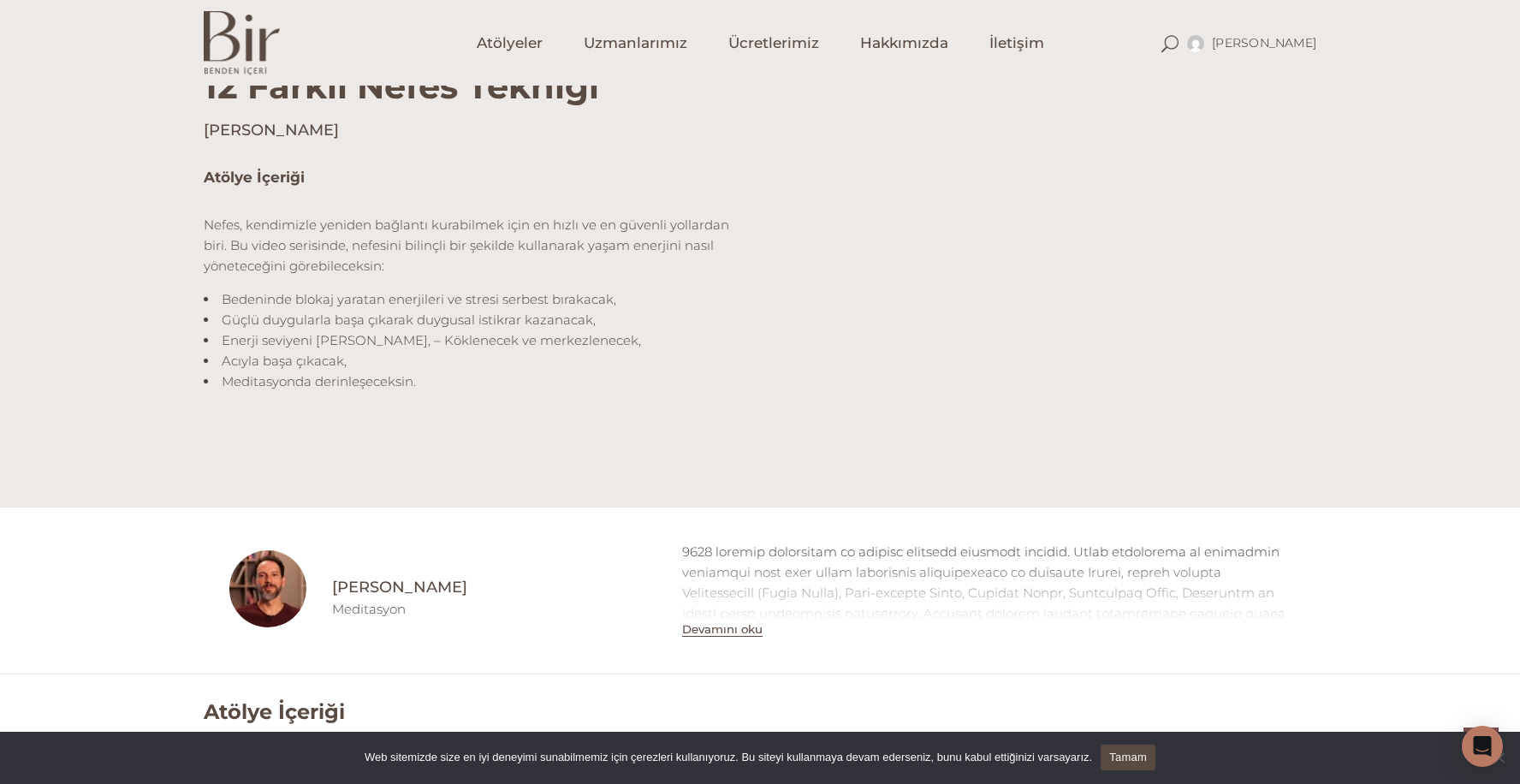
scroll to position [479, 0]
click at [737, 636] on button "Devamını oku" at bounding box center [722, 631] width 80 height 14
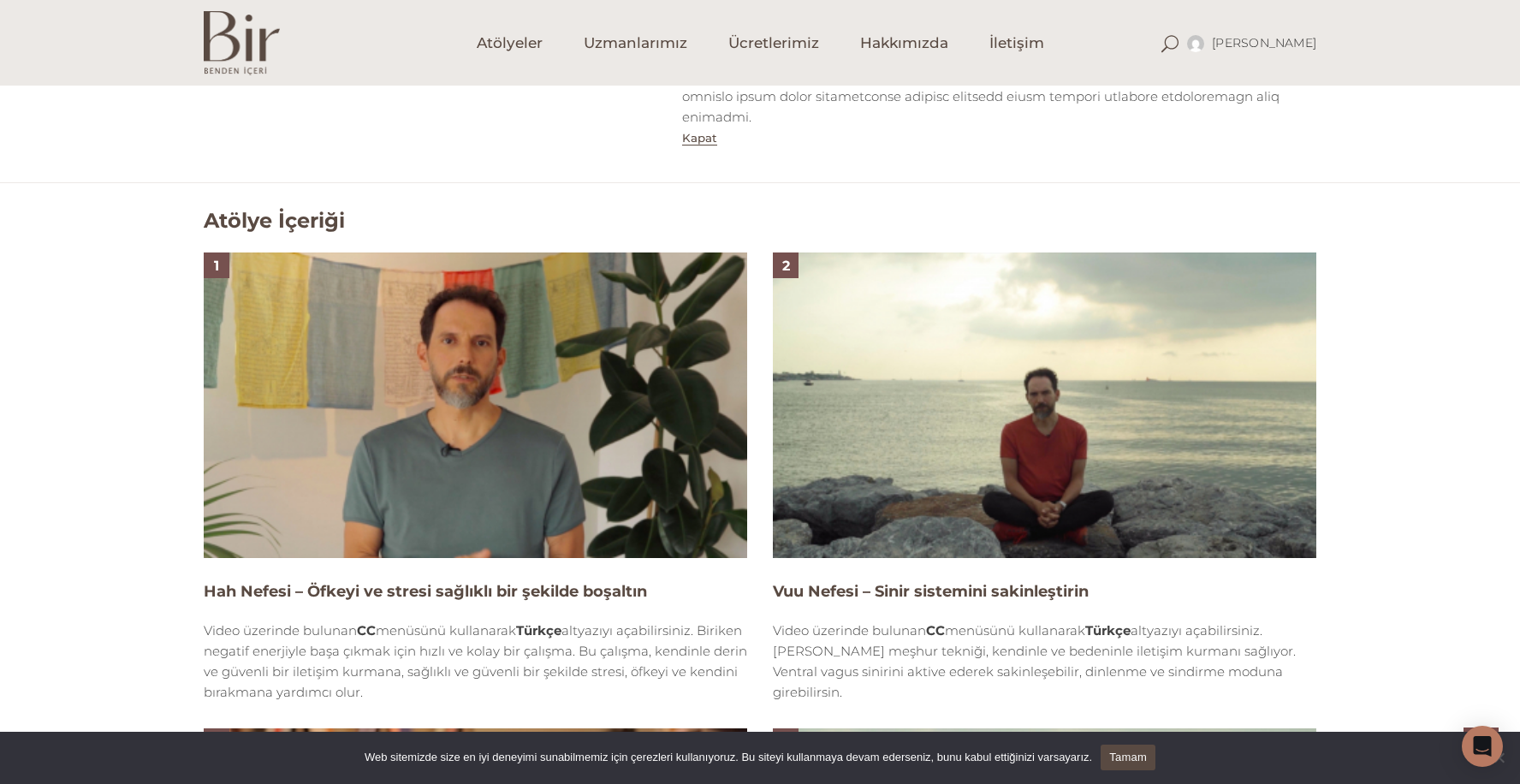
scroll to position [1162, 0]
click at [642, 396] on img at bounding box center [475, 406] width 543 height 305
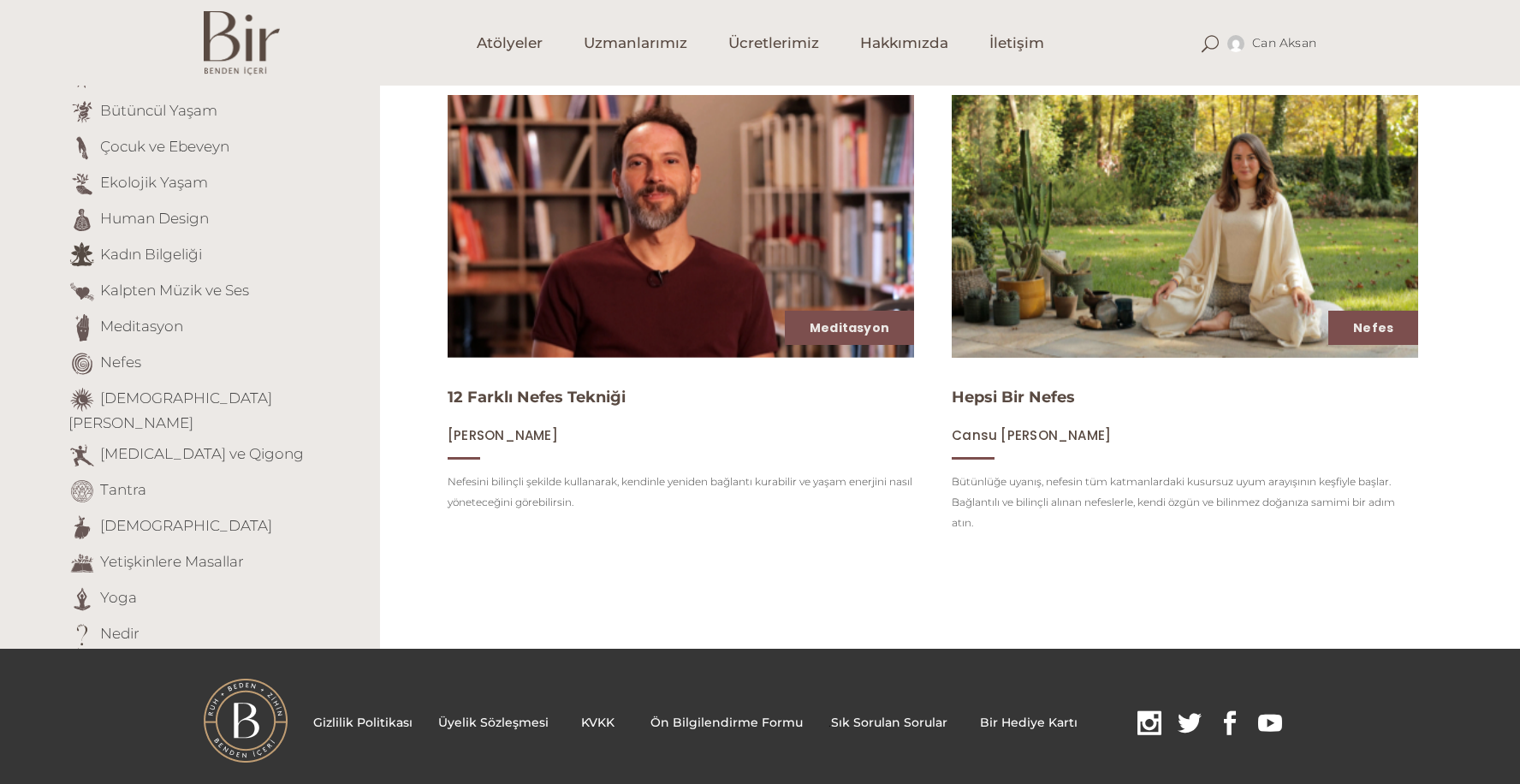
scroll to position [233, 0]
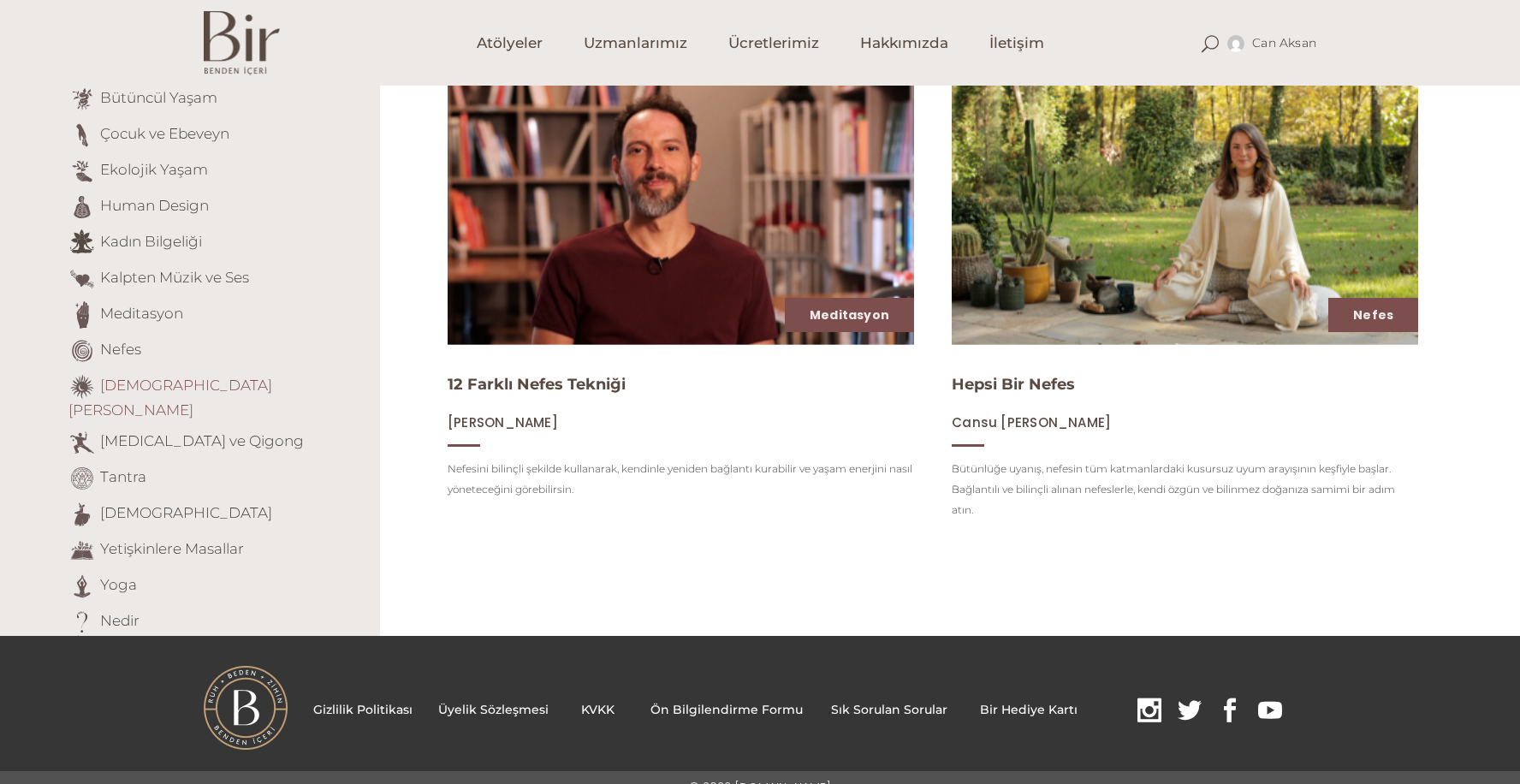
click at [190, 385] on link "[DEMOGRAPHIC_DATA][PERSON_NAME]" at bounding box center [170, 398] width 204 height 42
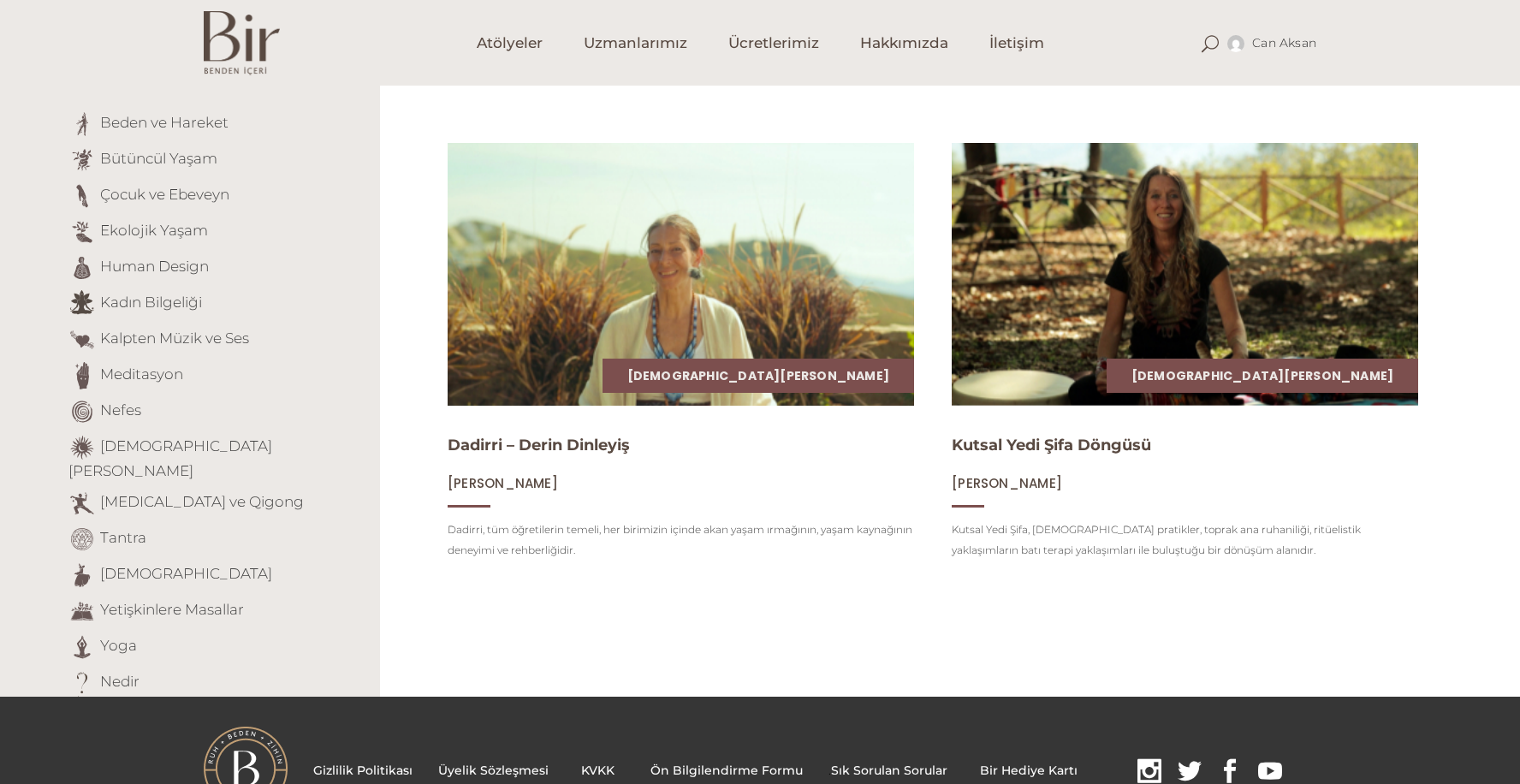
scroll to position [171, 0]
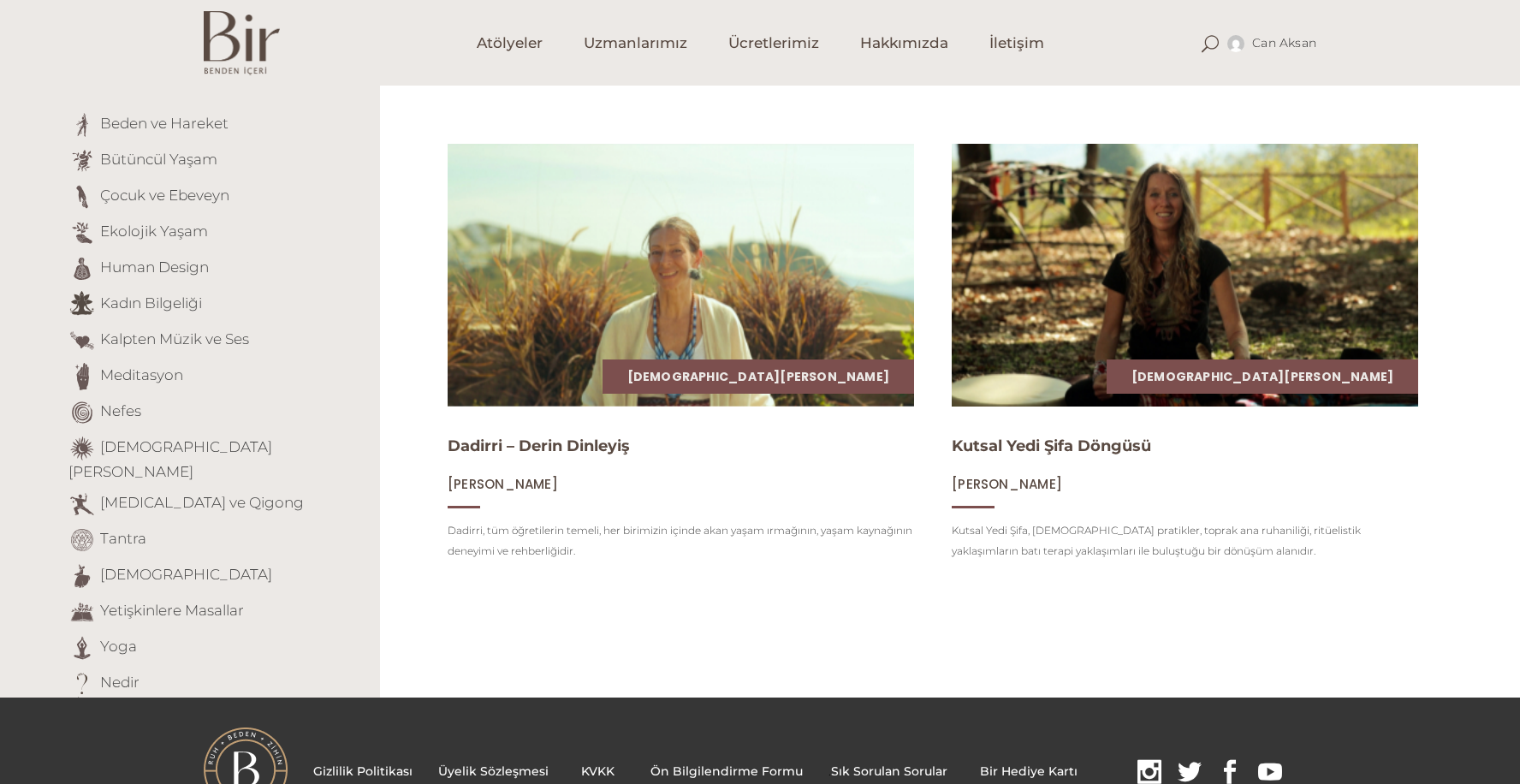
click at [1065, 366] on img at bounding box center [1185, 274] width 480 height 271
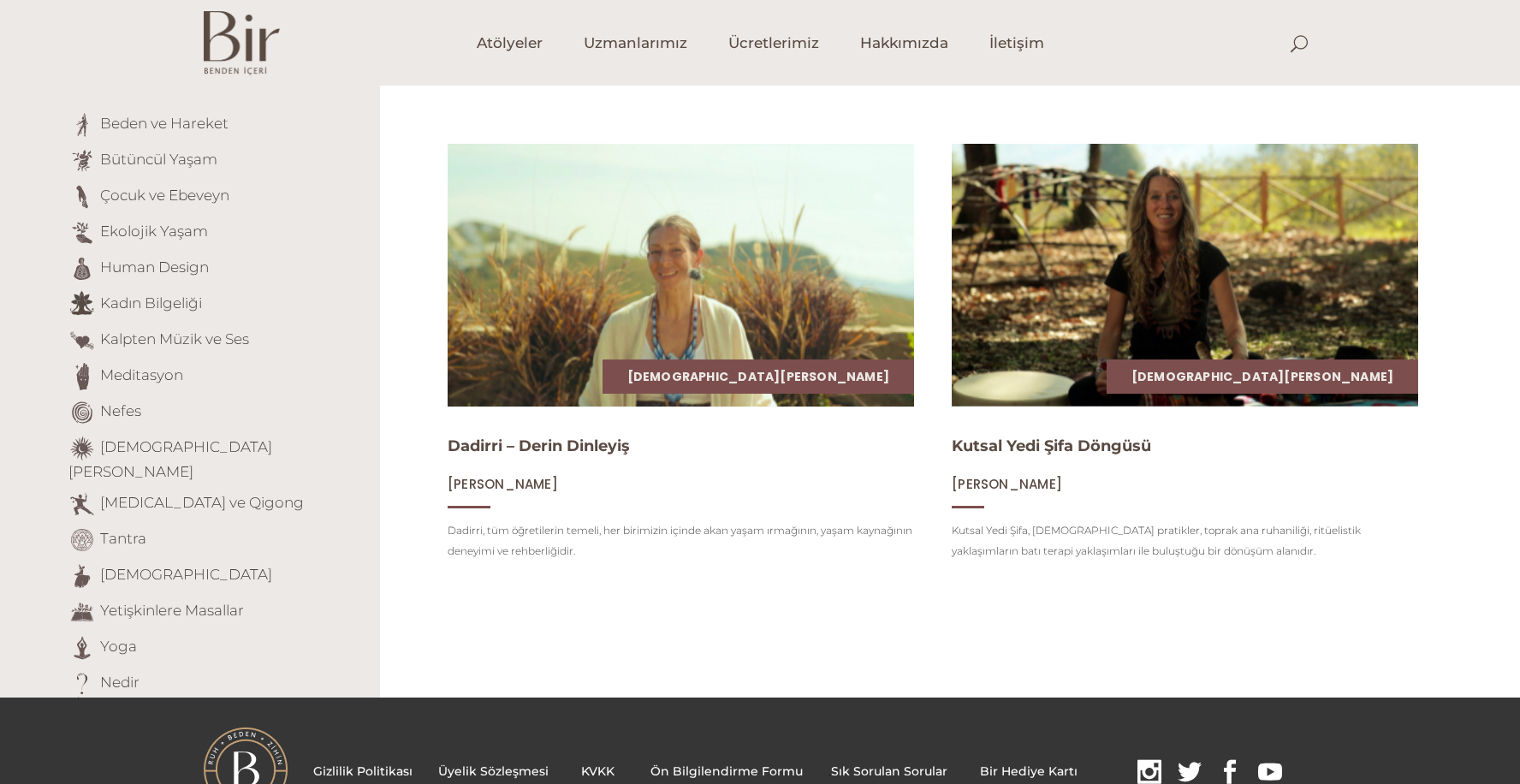
scroll to position [171, 0]
click at [195, 494] on link "[MEDICAL_DATA] ve Qigong" at bounding box center [202, 502] width 204 height 17
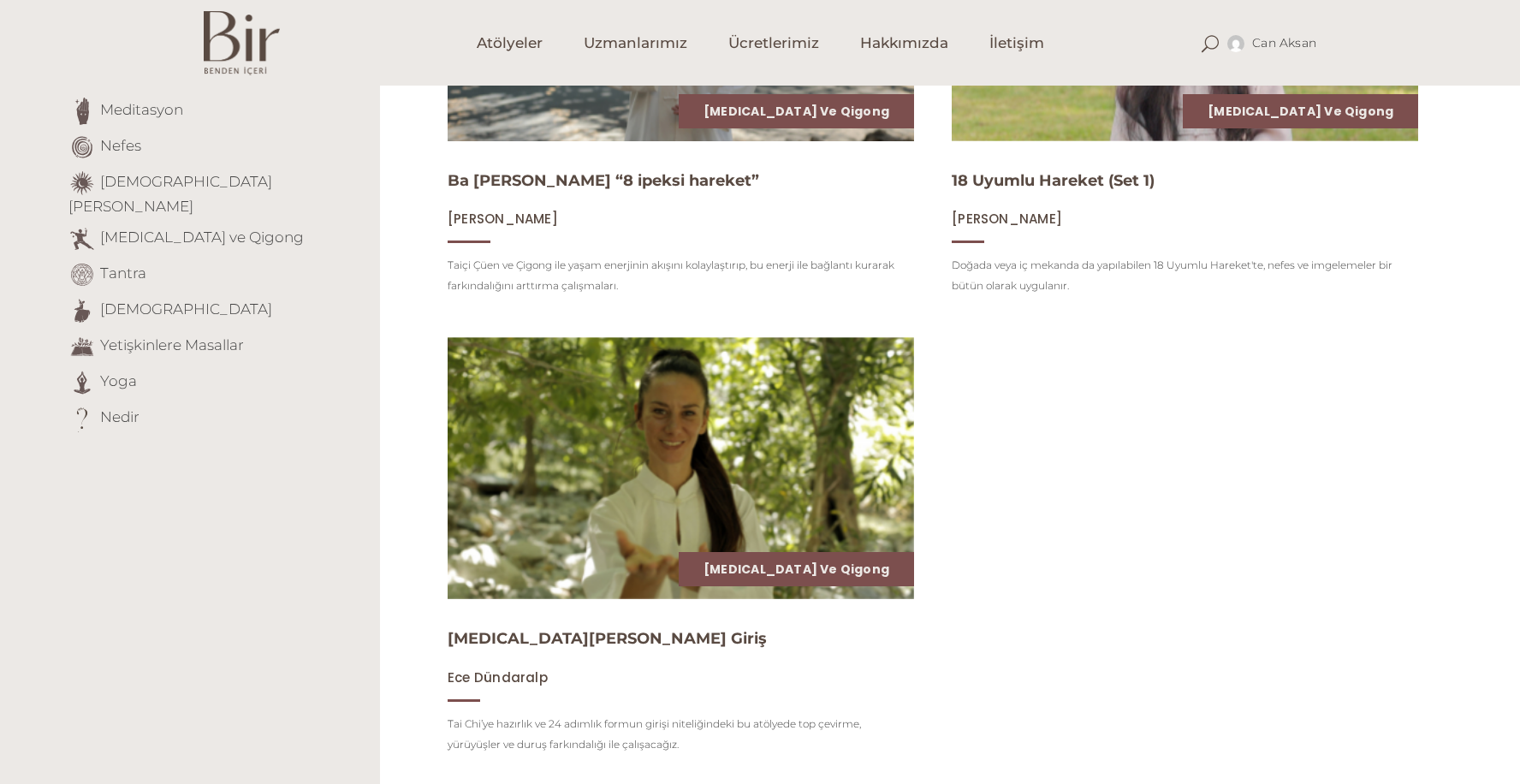
scroll to position [429, 0]
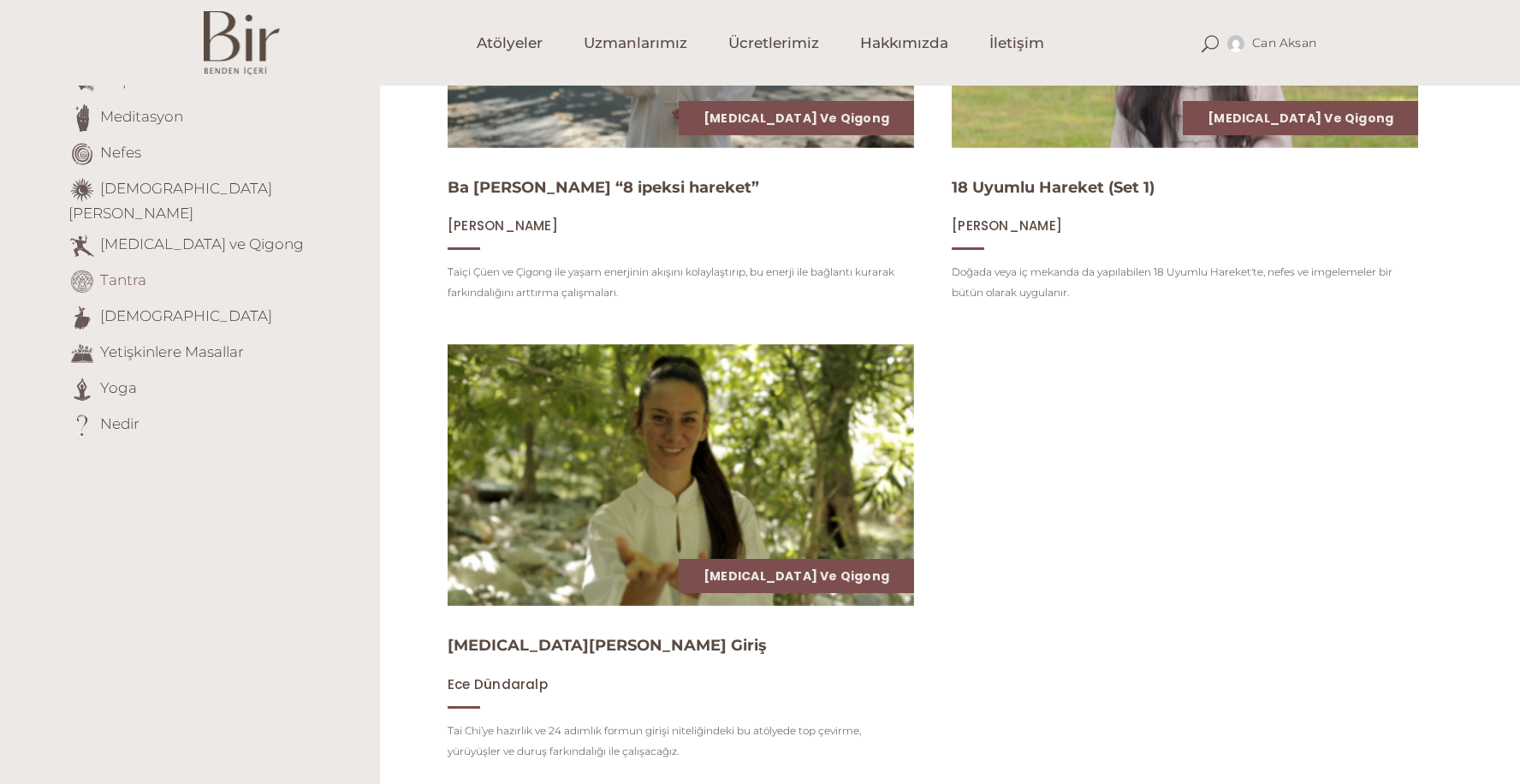
click at [135, 272] on link "Tantra" at bounding box center [124, 280] width 46 height 17
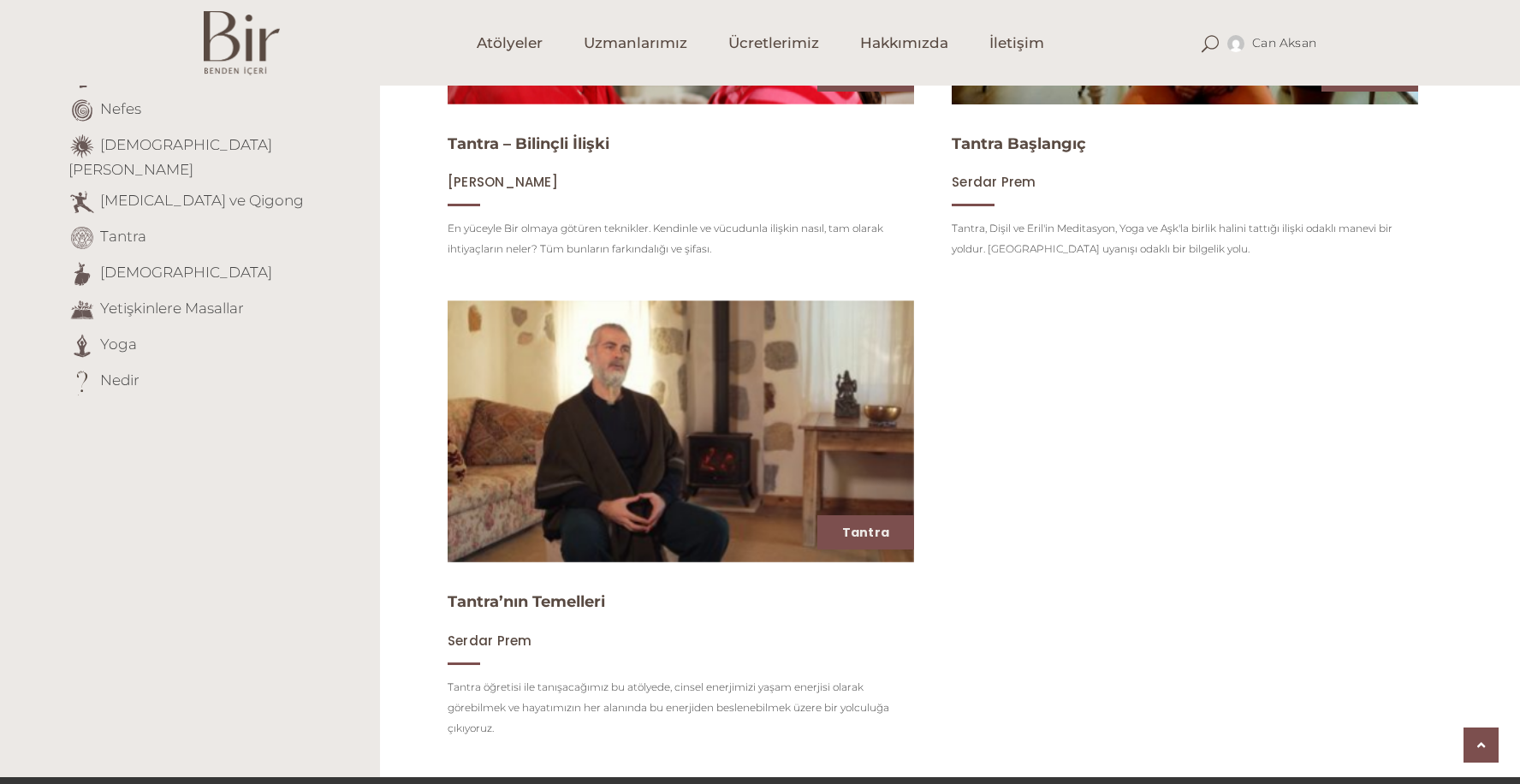
scroll to position [470, 0]
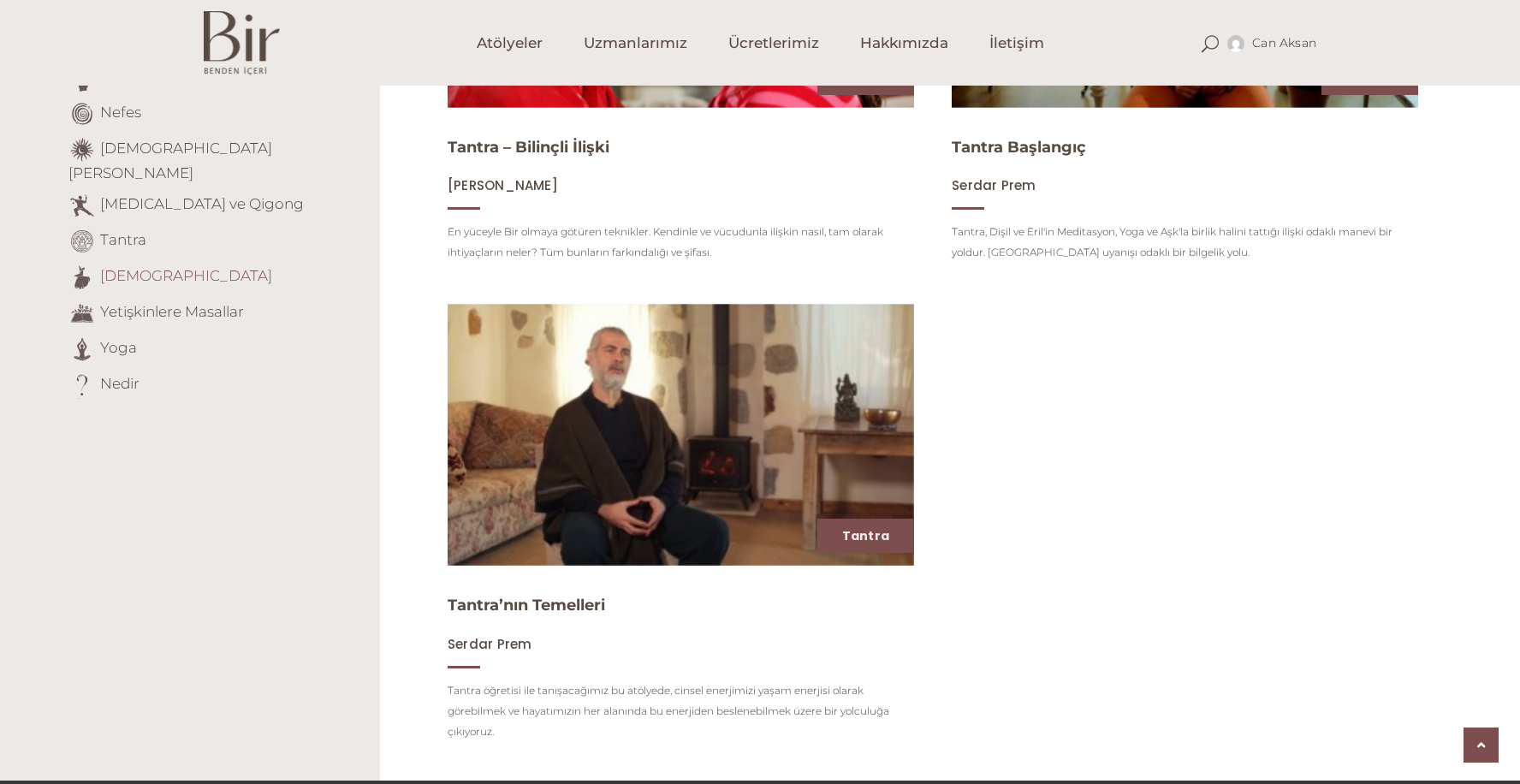
click at [117, 267] on link "[DEMOGRAPHIC_DATA]" at bounding box center [186, 275] width 172 height 17
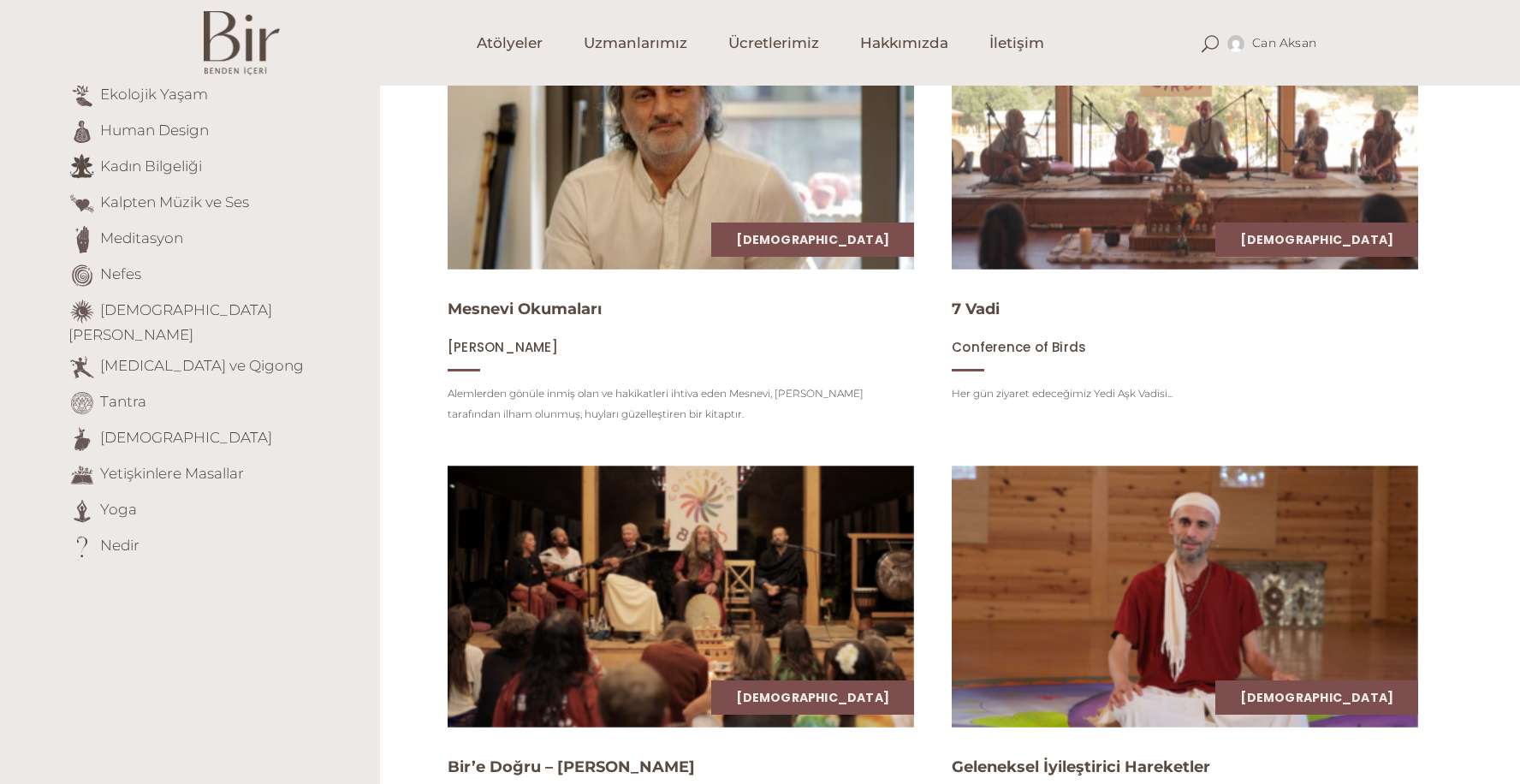
scroll to position [183, 0]
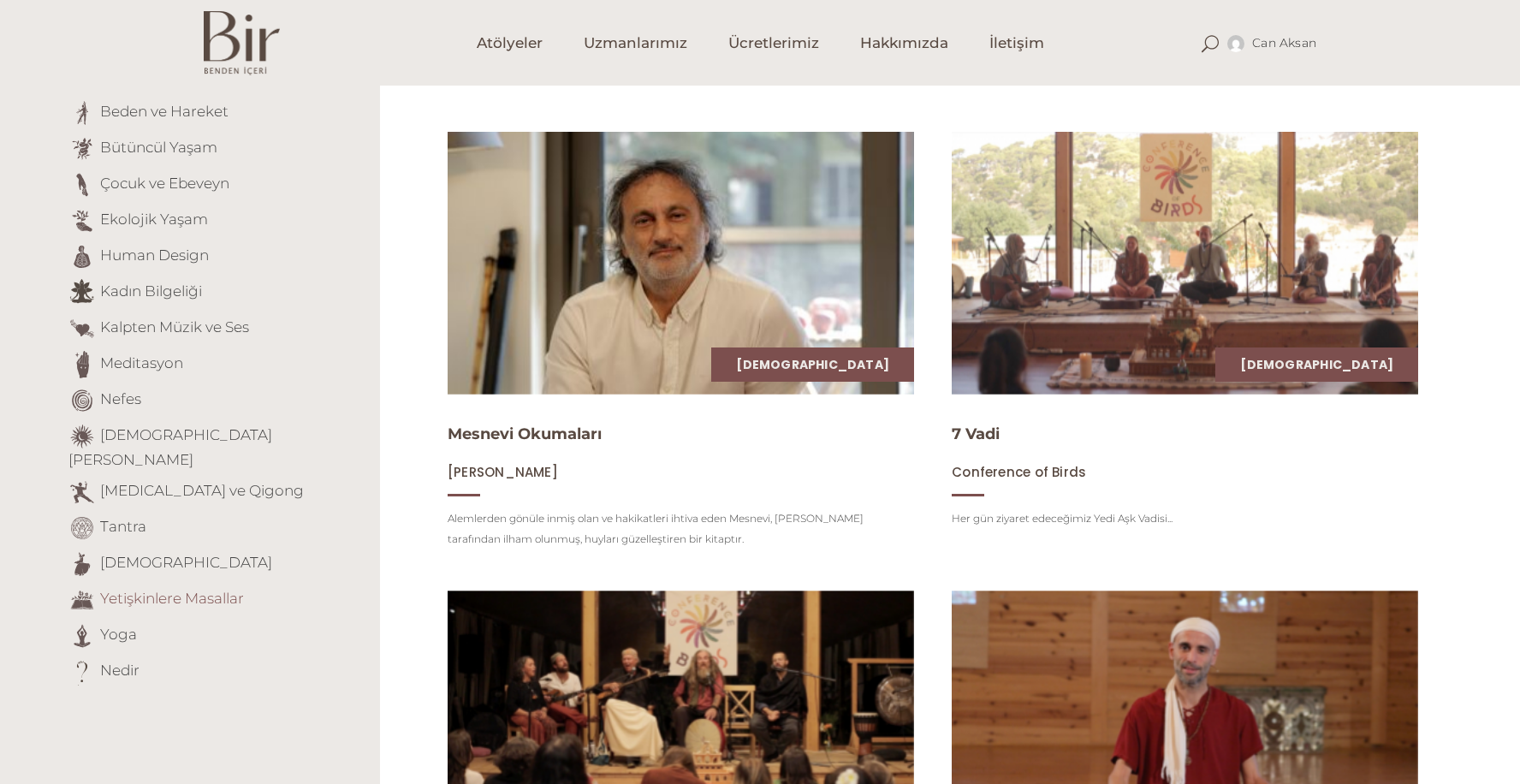
click at [199, 590] on link "Yetişkinlere Masallar" at bounding box center [172, 598] width 144 height 17
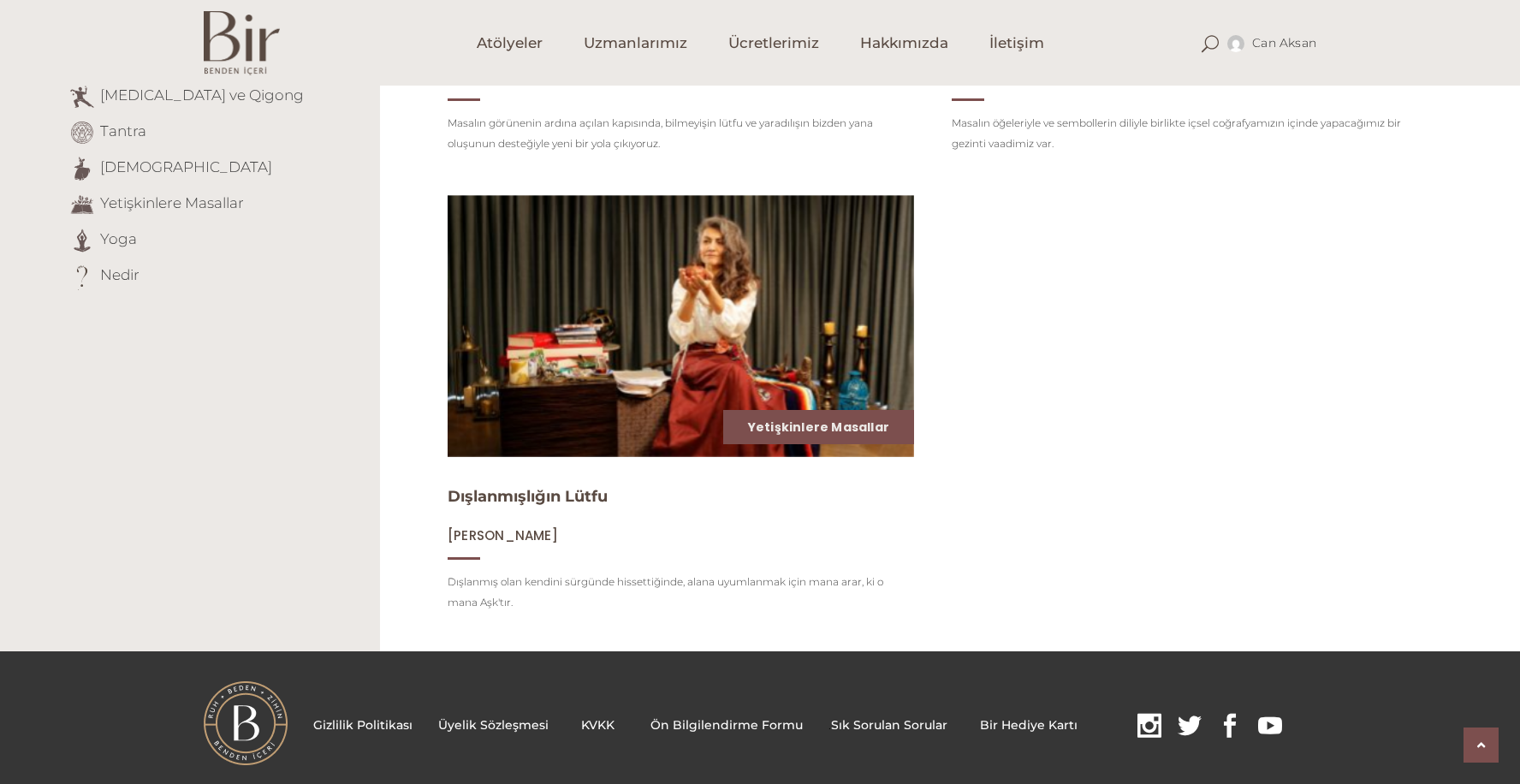
scroll to position [575, 0]
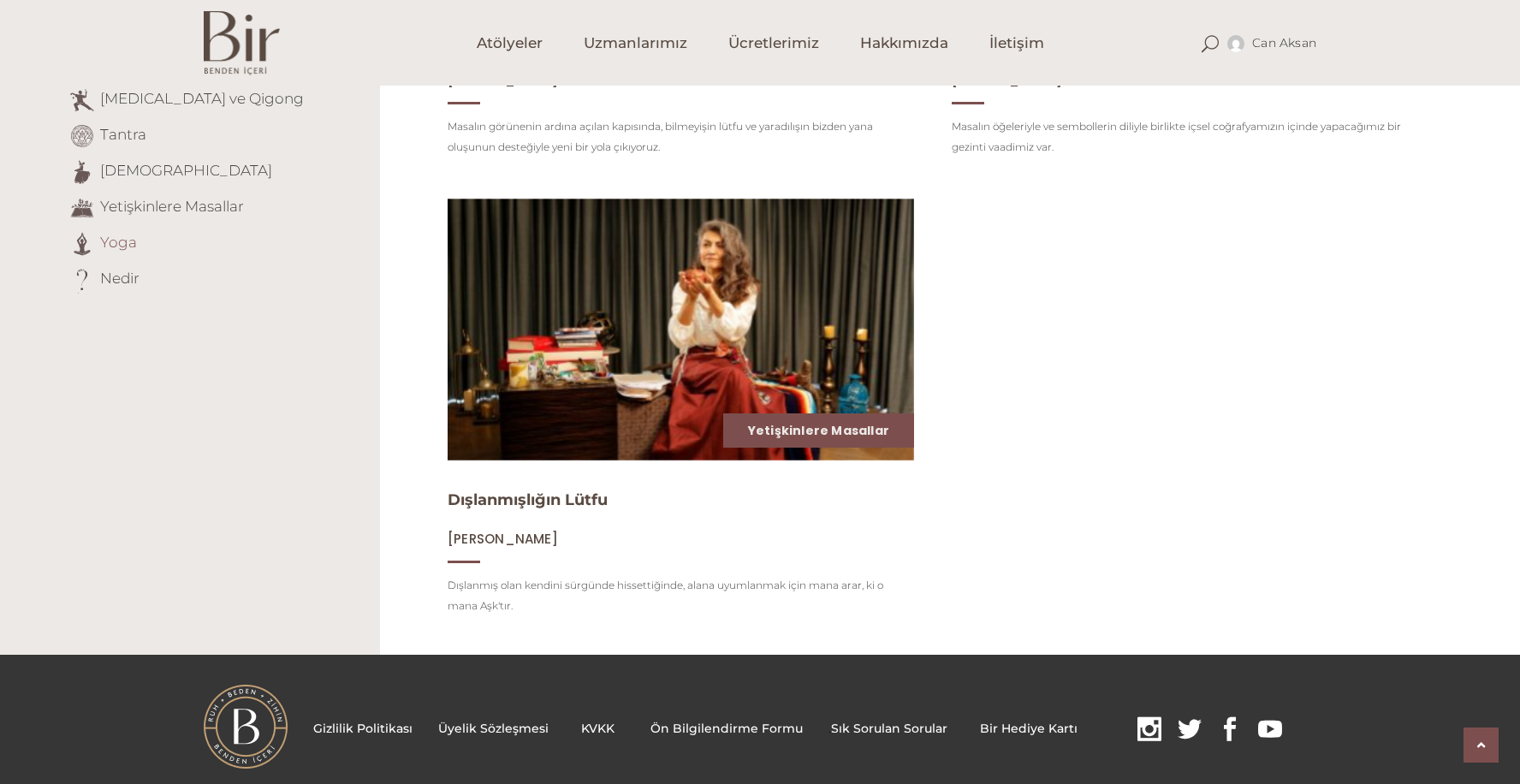
click at [127, 234] on link "Yoga" at bounding box center [119, 242] width 37 height 17
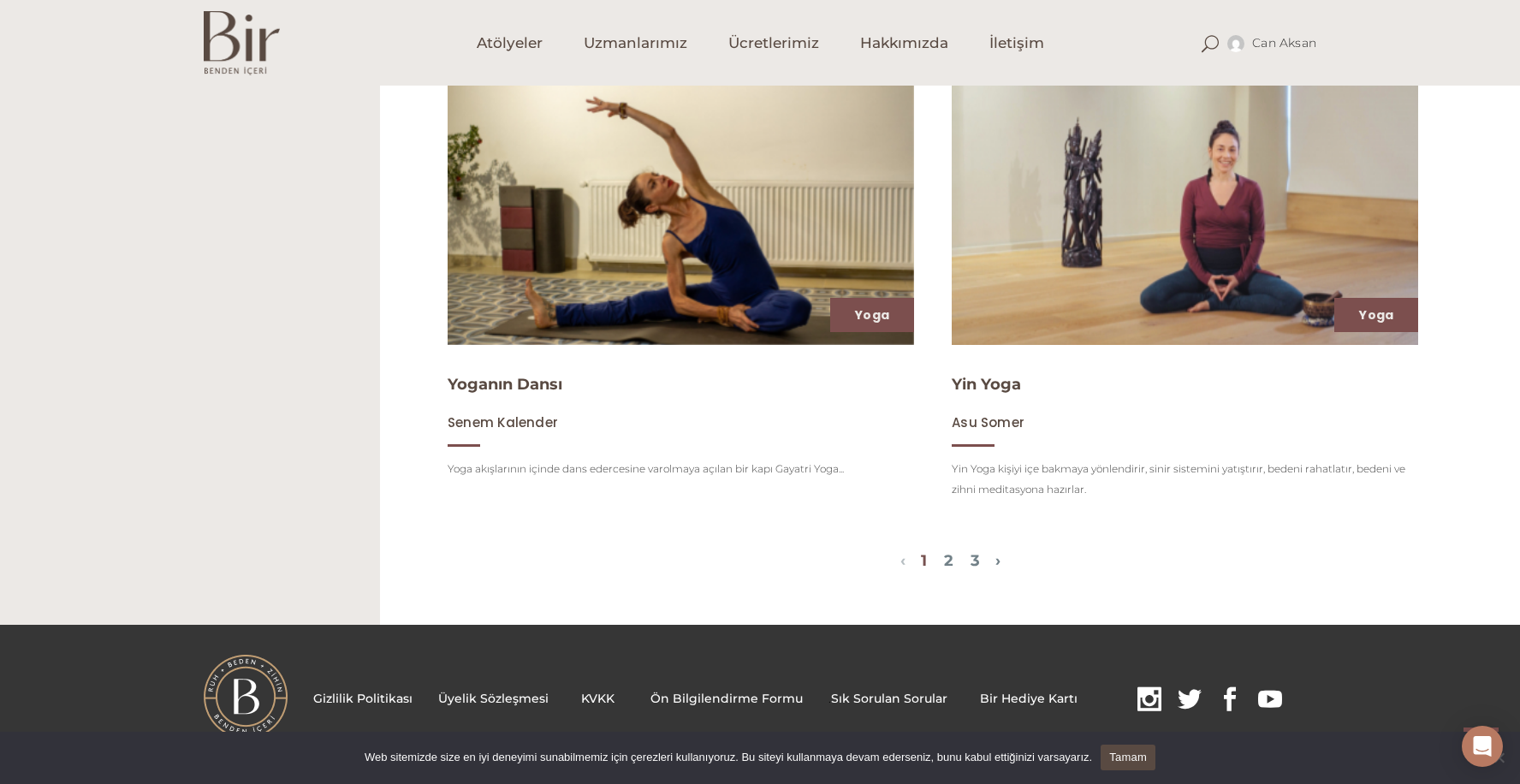
scroll to position [2083, 0]
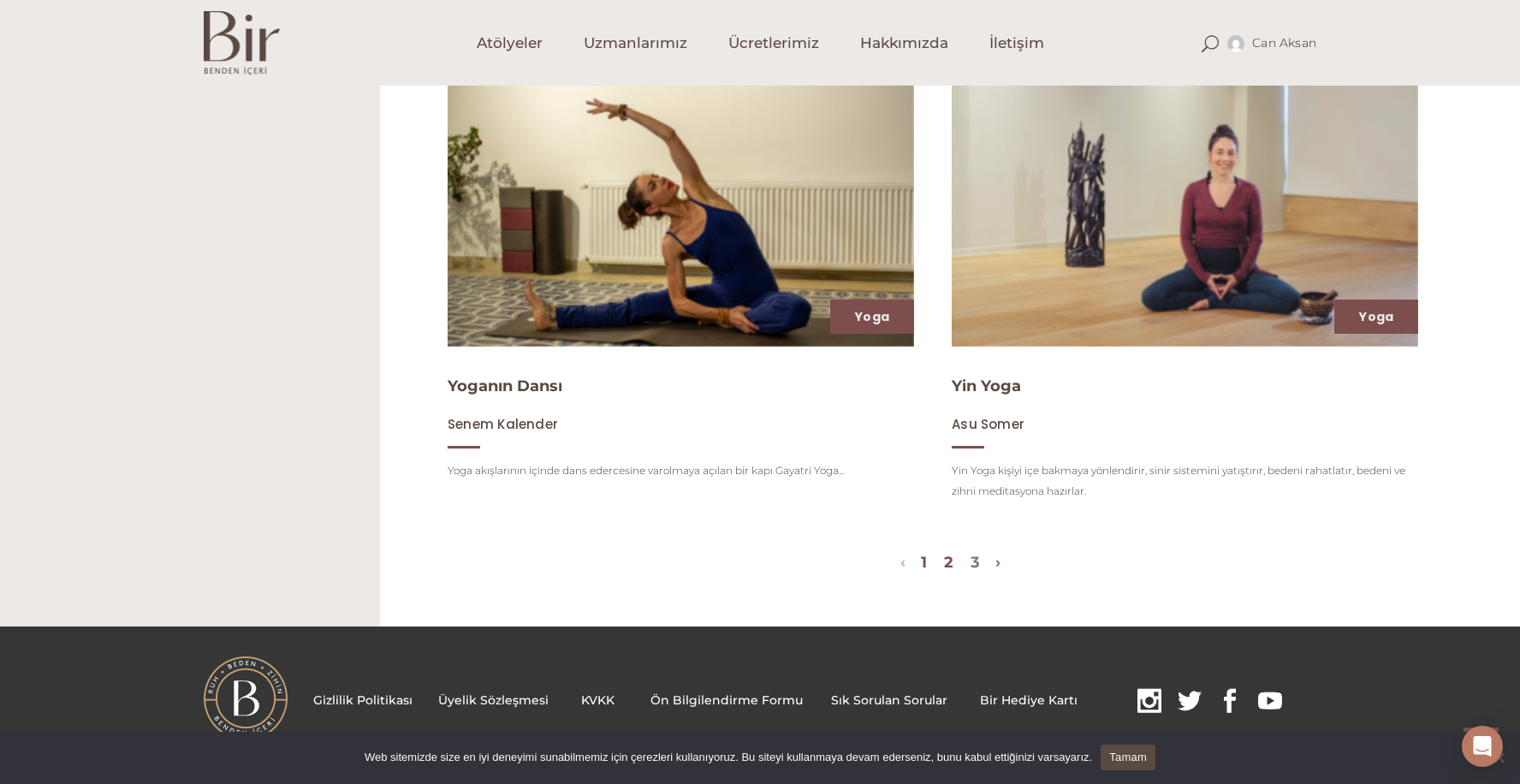
click at [952, 564] on link "2" at bounding box center [948, 562] width 10 height 19
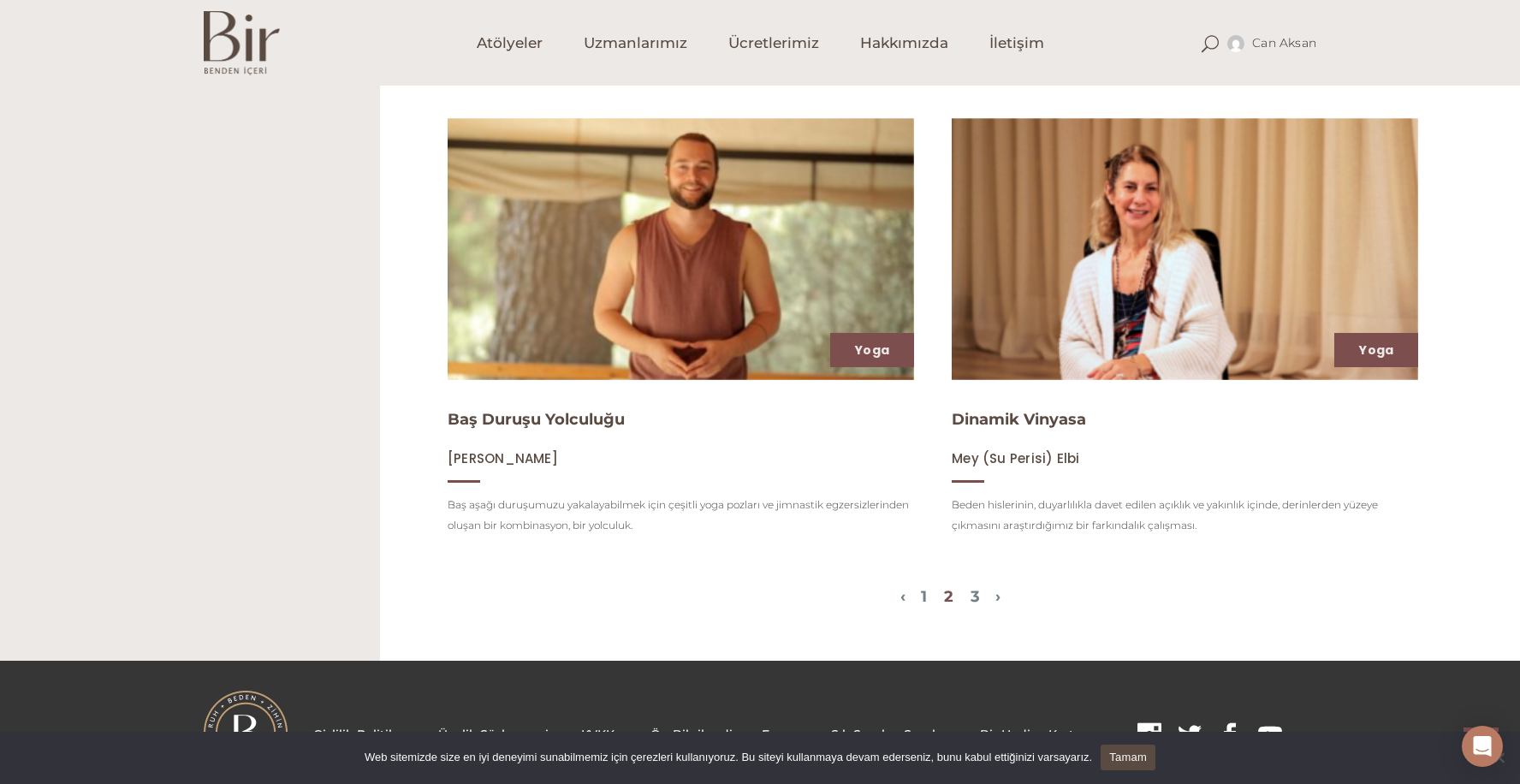
scroll to position [2036, 0]
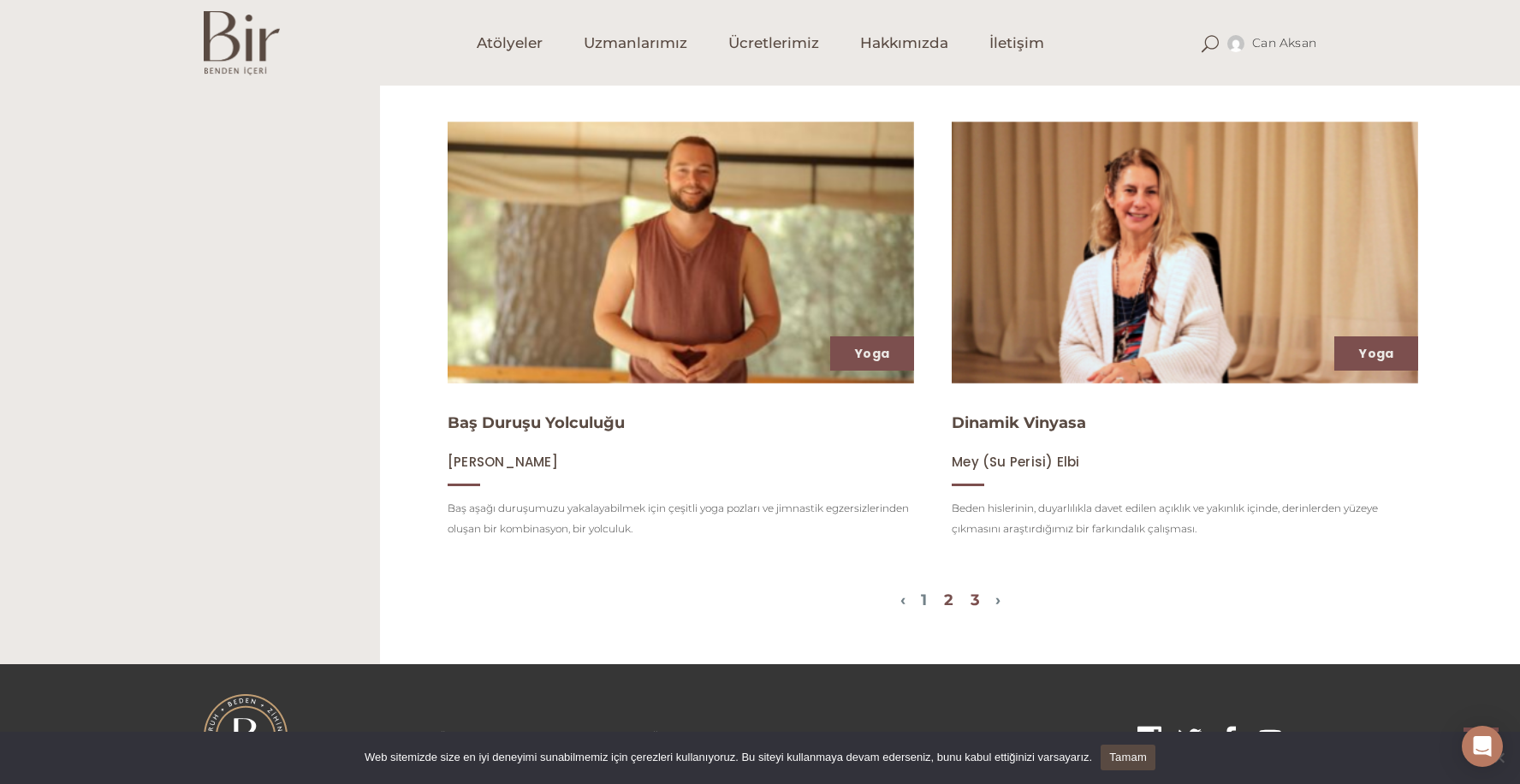
click at [979, 599] on link "3" at bounding box center [975, 600] width 10 height 19
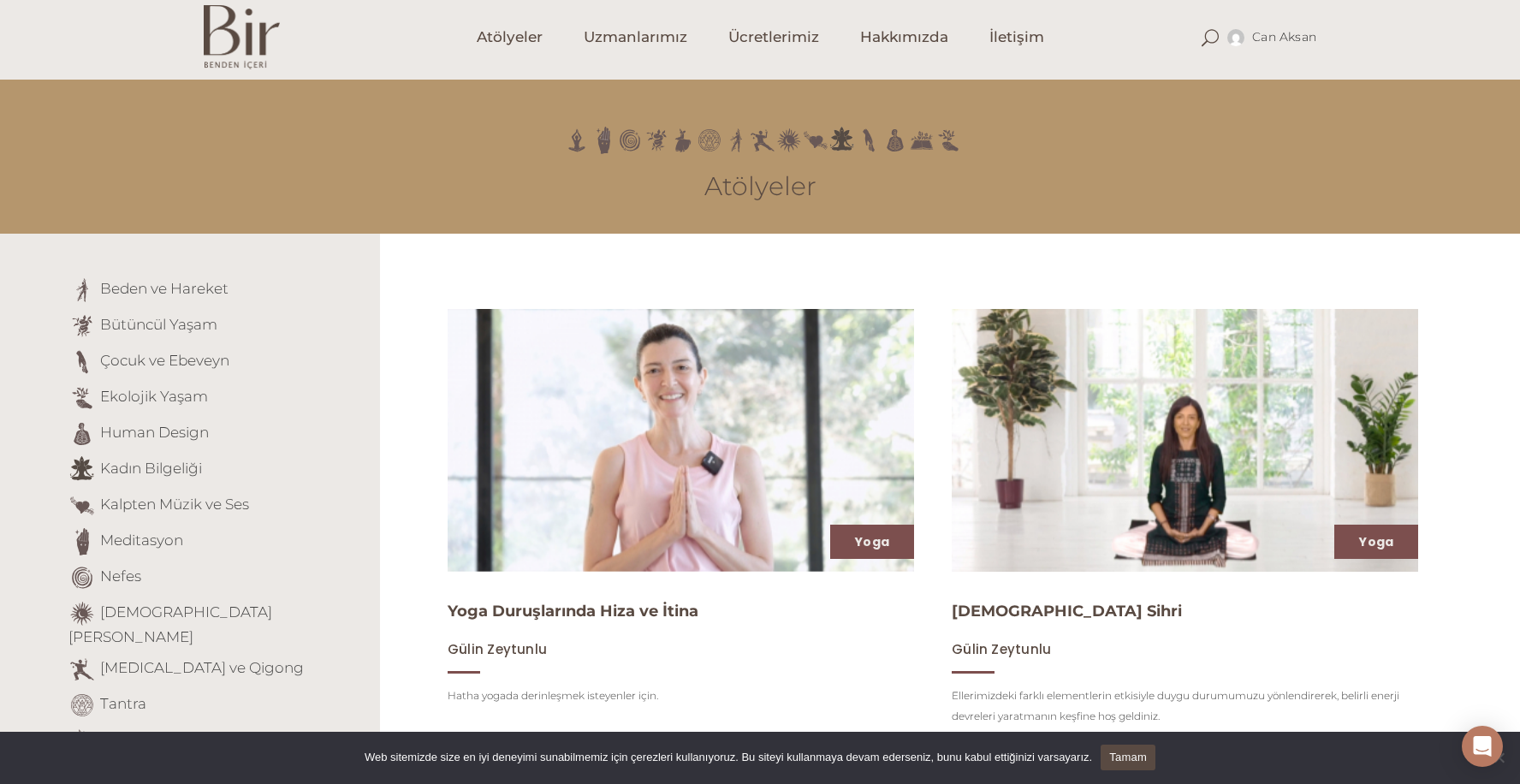
scroll to position [0, 0]
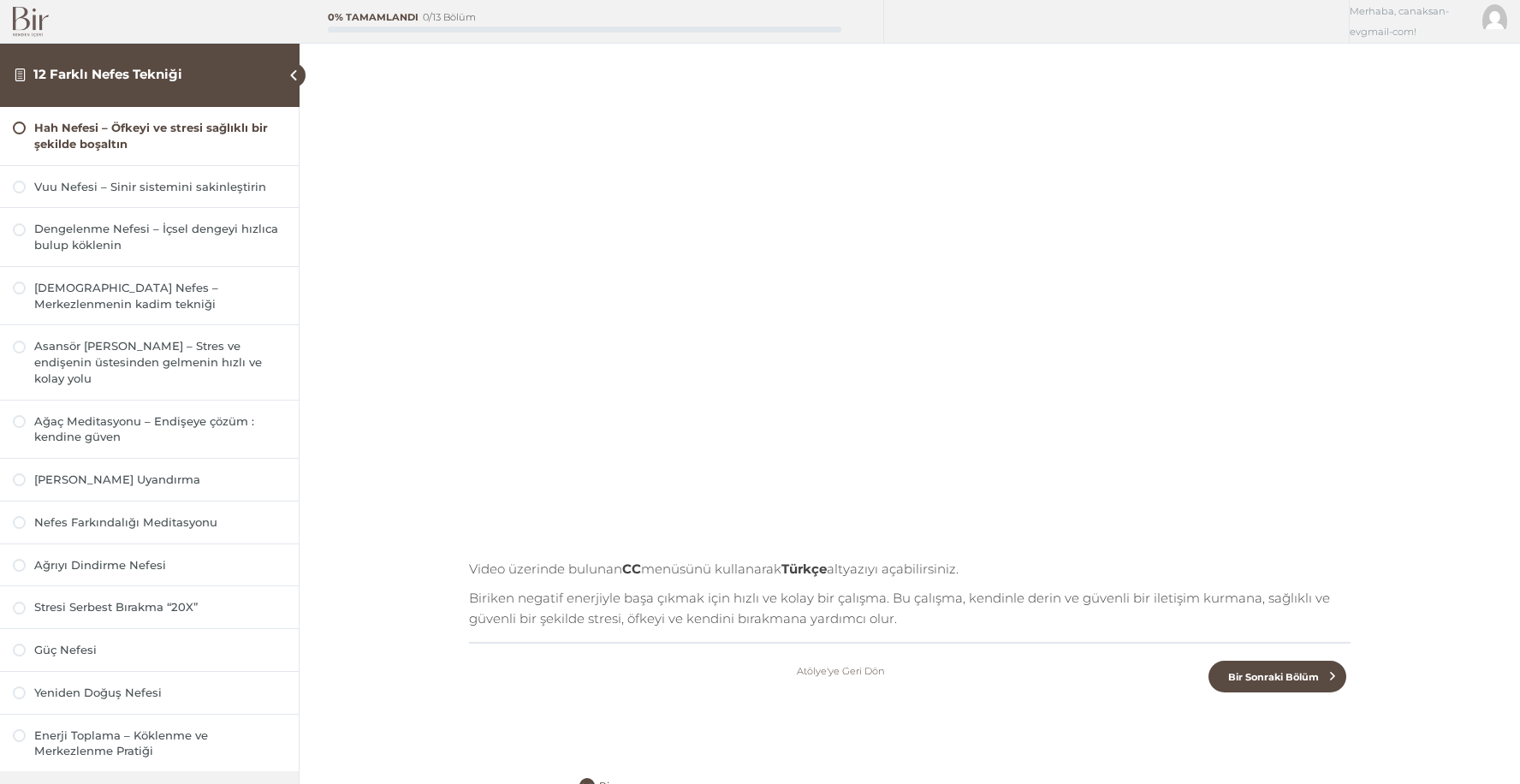
scroll to position [153, 0]
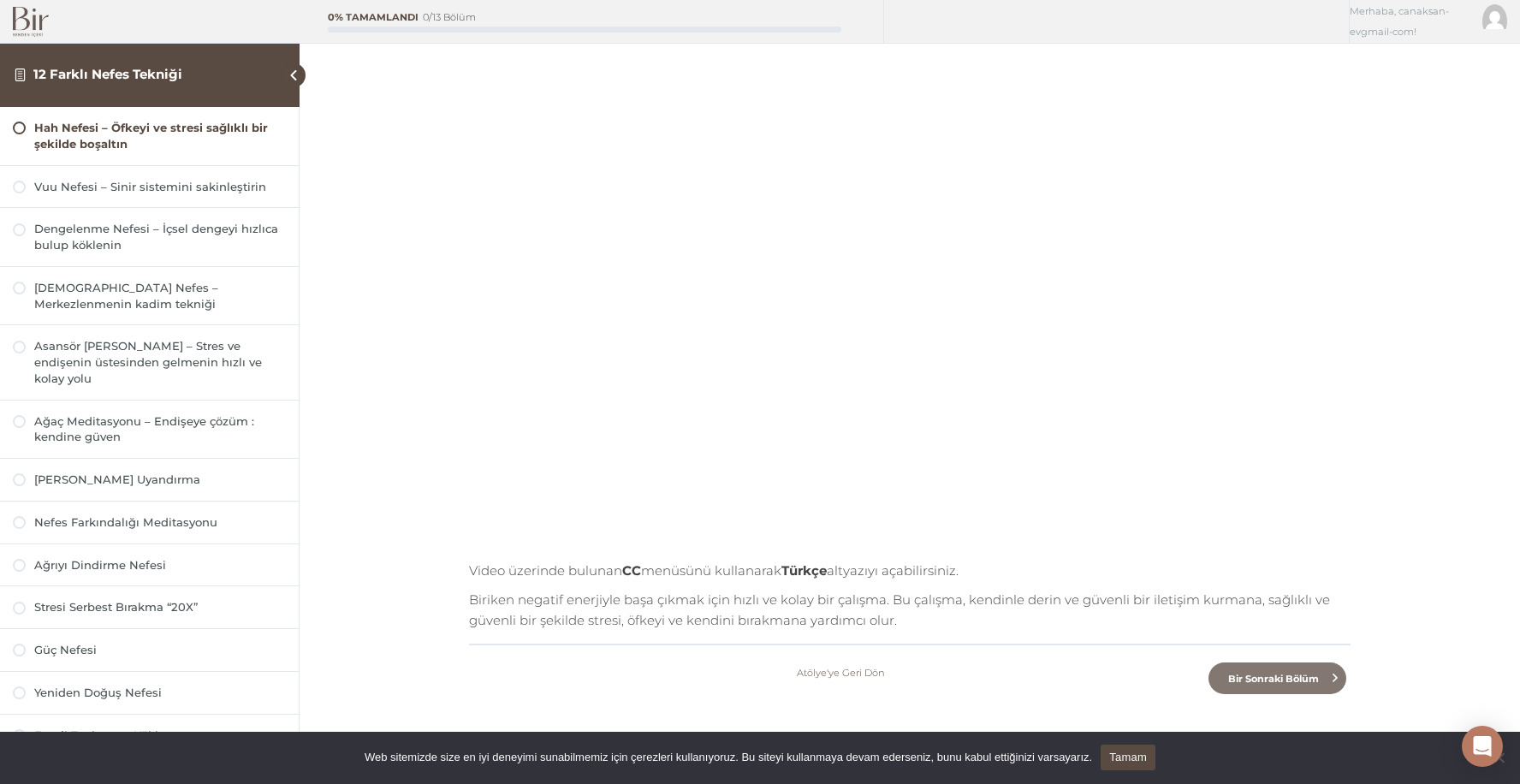
click at [1288, 678] on span "Bir Sonraki Bölüm" at bounding box center [1273, 679] width 110 height 12
